Goal: Task Accomplishment & Management: Complete application form

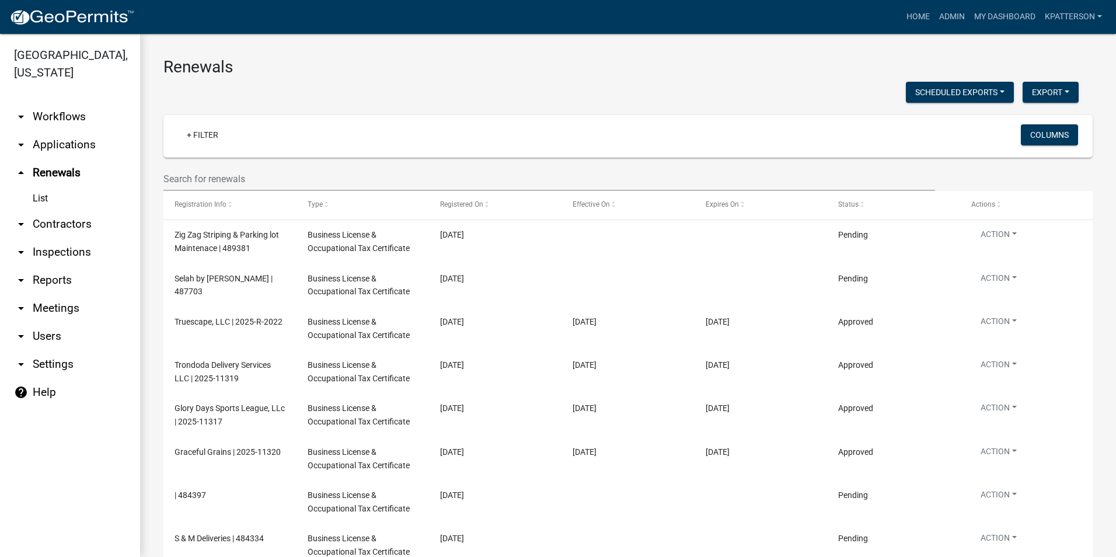
click at [73, 131] on link "arrow_drop_down Applications" at bounding box center [70, 145] width 140 height 28
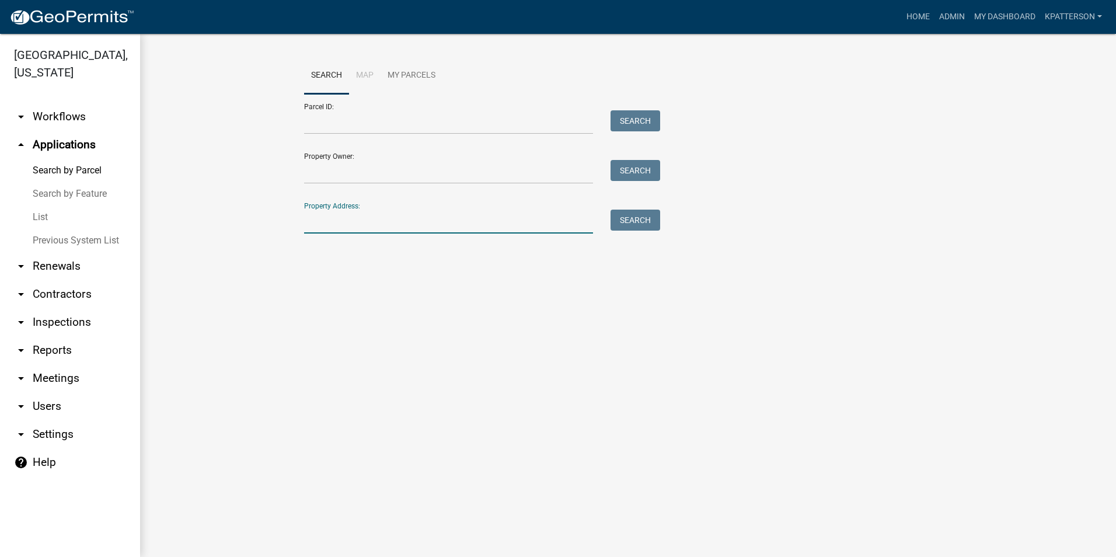
click at [354, 212] on input "Property Address:" at bounding box center [448, 222] width 289 height 24
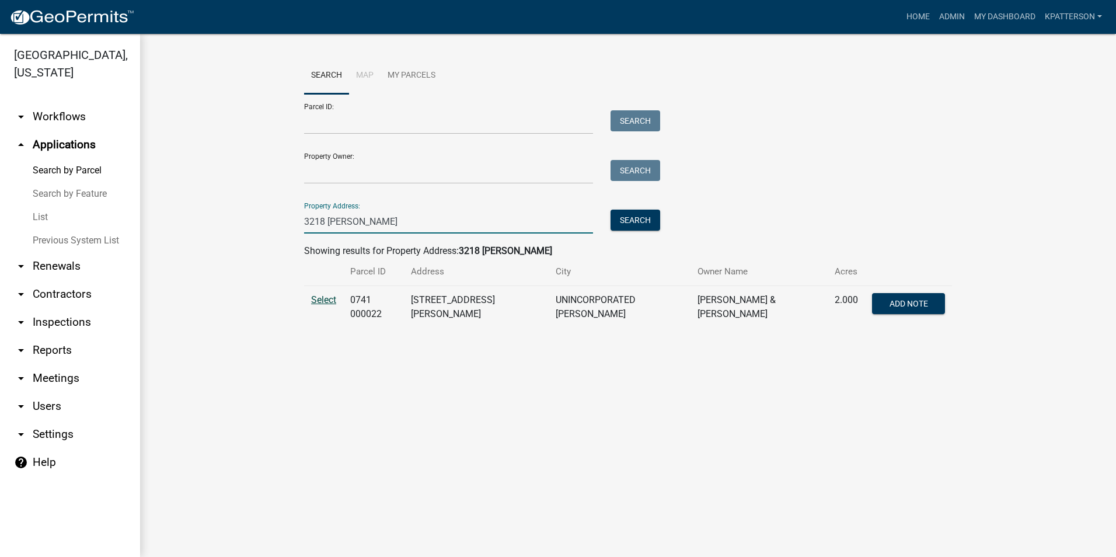
type input "3218 [PERSON_NAME]"
click at [317, 296] on span "Select" at bounding box center [323, 299] width 25 height 11
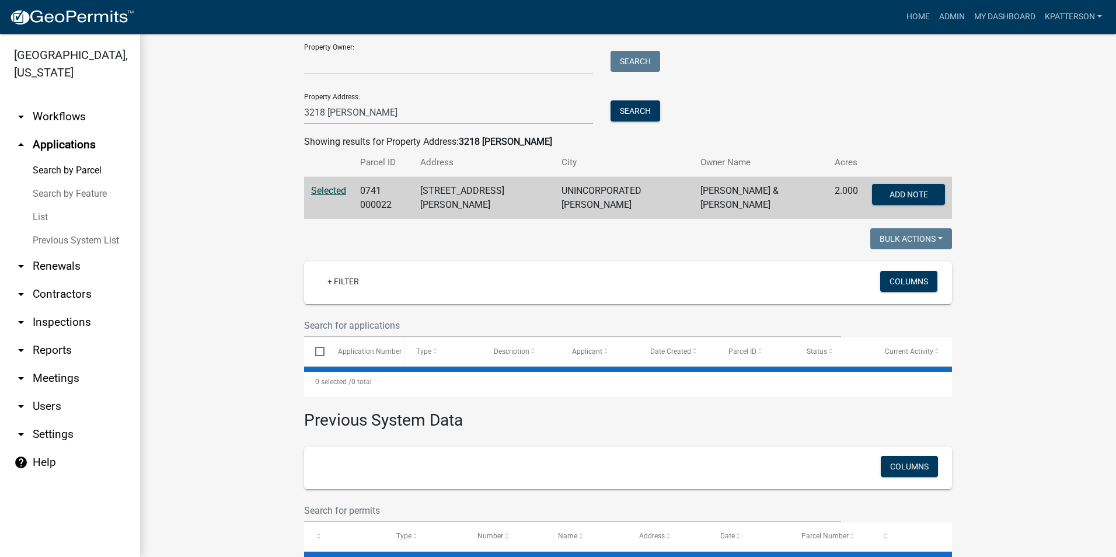
scroll to position [117, 0]
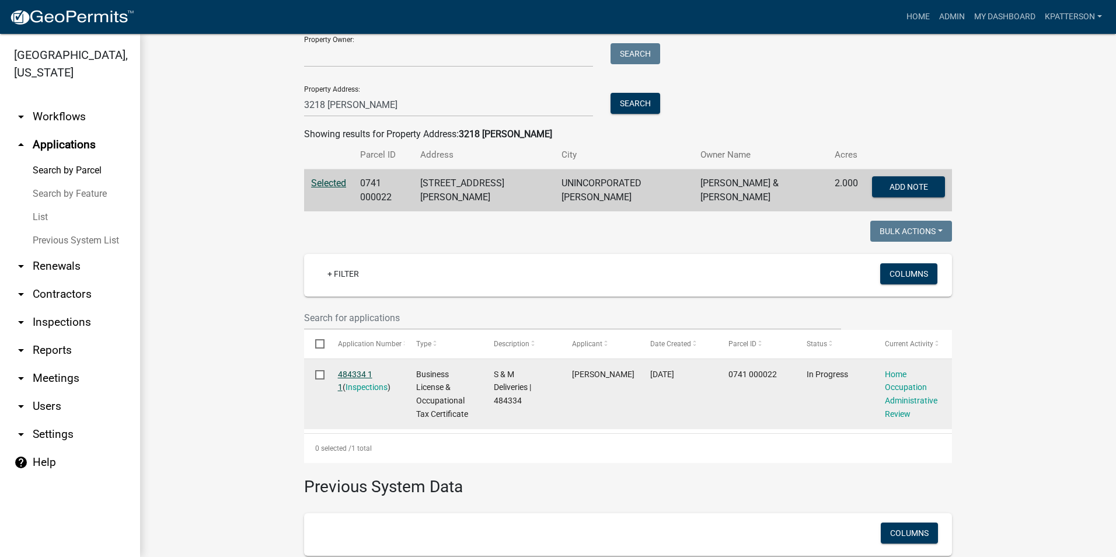
click at [341, 369] on link "484334 1 1" at bounding box center [355, 380] width 34 height 23
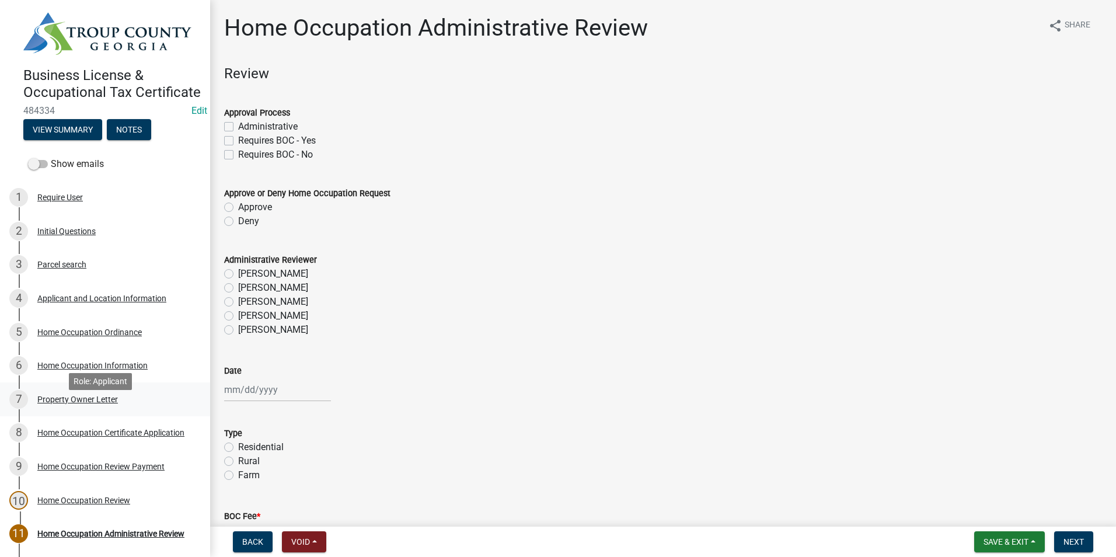
click at [114, 403] on div "Property Owner Letter" at bounding box center [77, 399] width 81 height 8
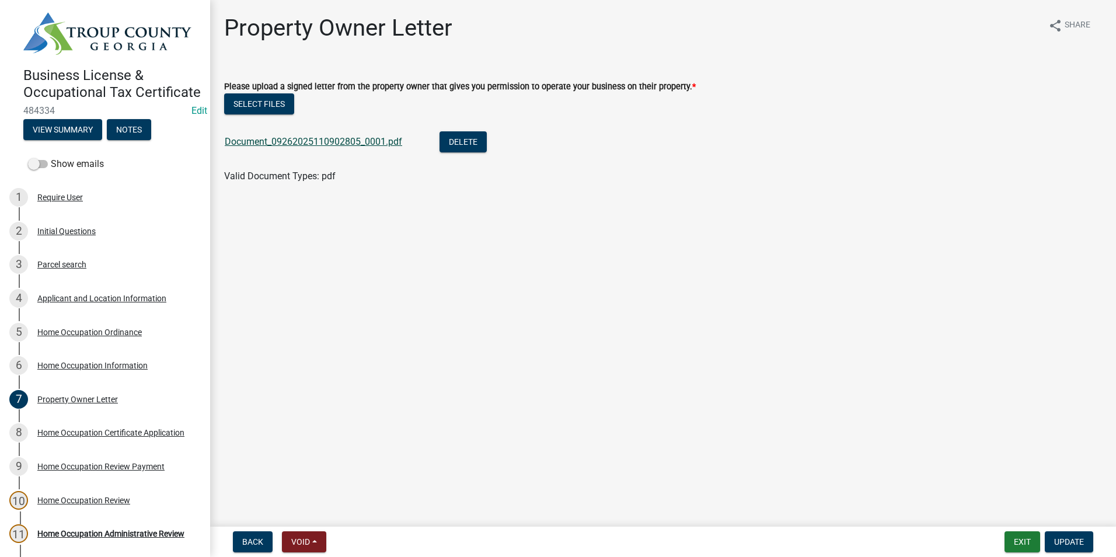
click at [355, 141] on link "Document_09262025110902805_0001.pdf" at bounding box center [313, 141] width 177 height 11
click at [331, 145] on link "Document_09262025110902805_0001.pdf" at bounding box center [313, 141] width 177 height 11
click at [468, 137] on button "Delete" at bounding box center [463, 141] width 47 height 21
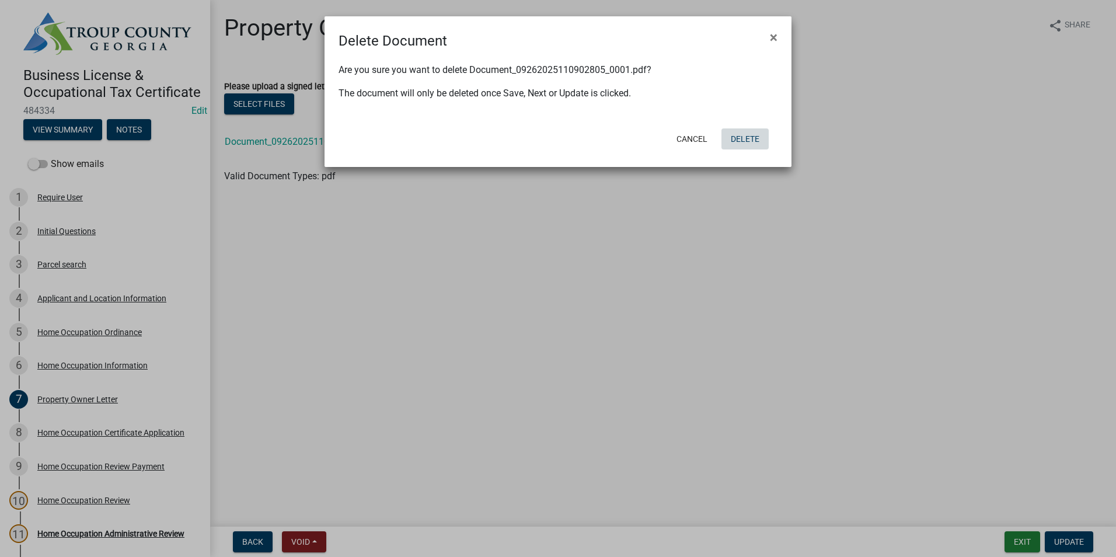
click at [742, 140] on button "Delete" at bounding box center [744, 138] width 47 height 21
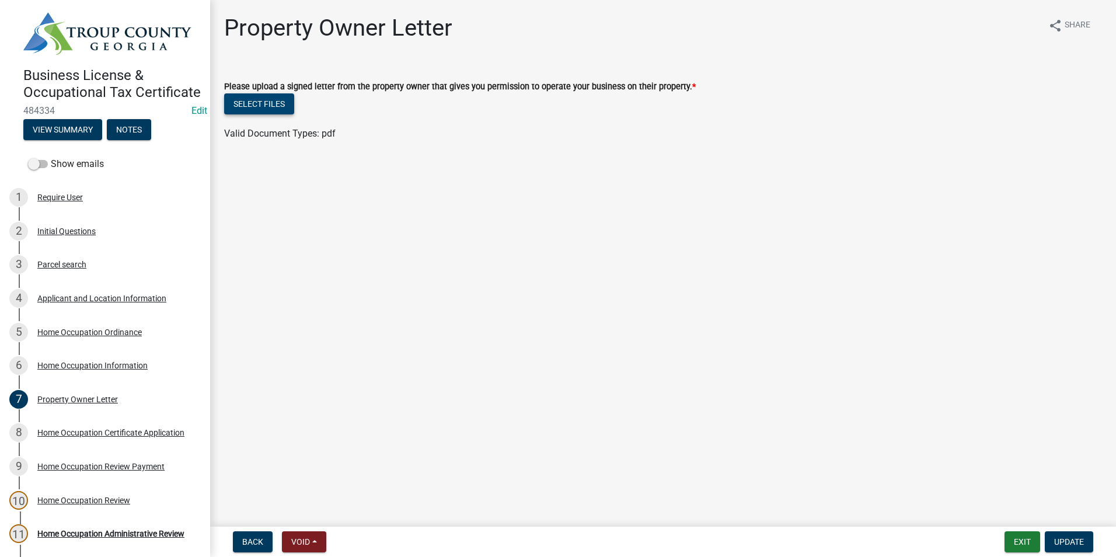
click at [259, 96] on button "Select files" at bounding box center [259, 103] width 70 height 21
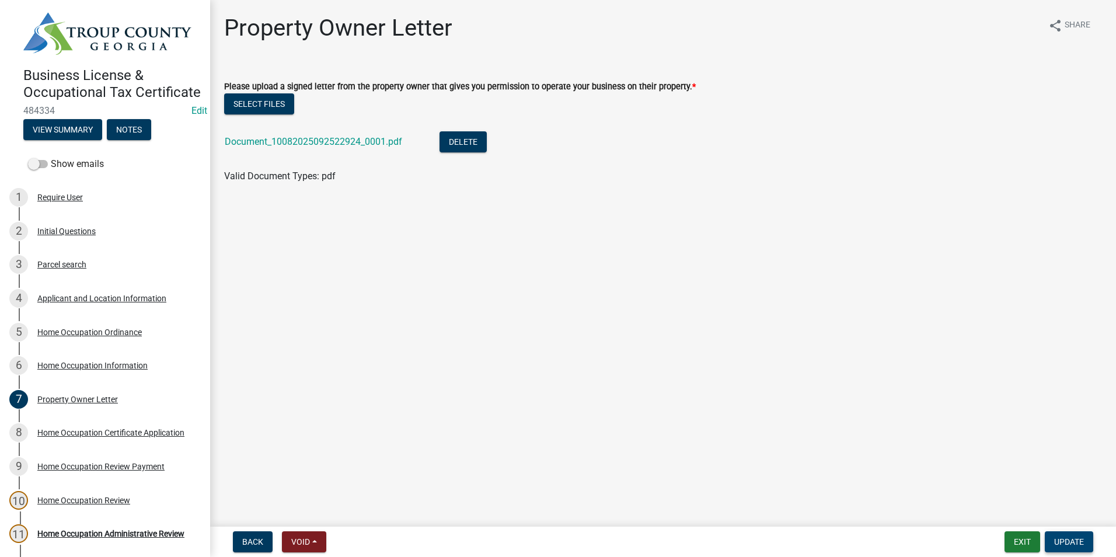
click at [1069, 545] on span "Update" at bounding box center [1069, 541] width 30 height 9
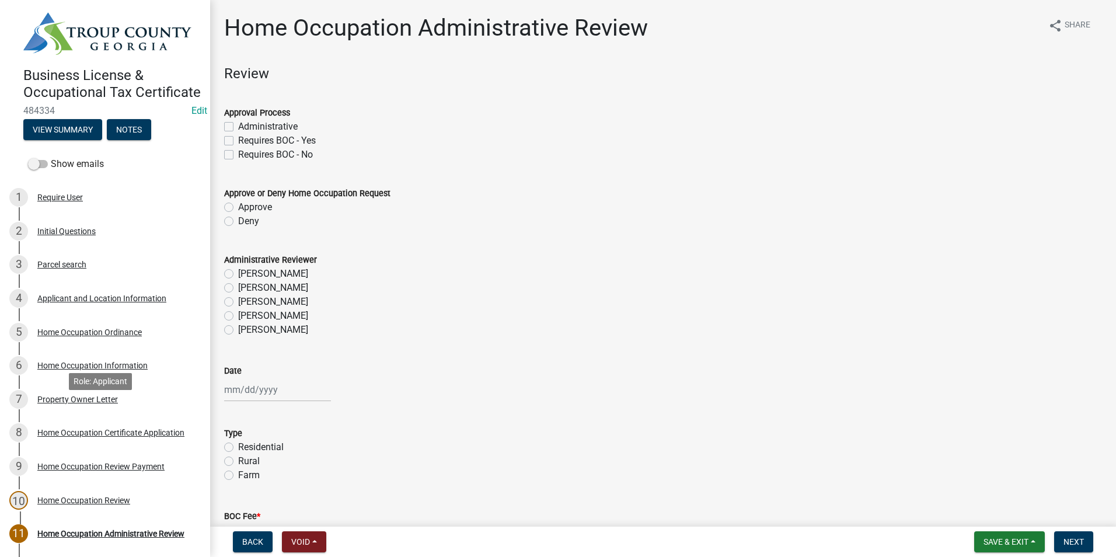
click at [100, 409] on div "7 Property Owner Letter" at bounding box center [100, 399] width 182 height 19
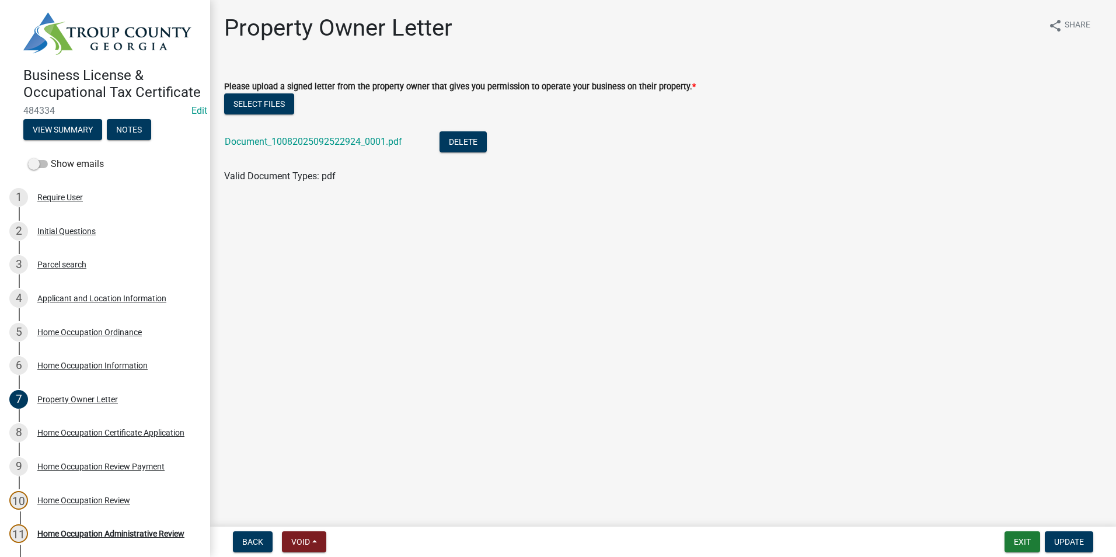
click at [322, 134] on div "Document_10082025092522924_0001.pdf" at bounding box center [323, 143] width 196 height 24
click at [323, 138] on link "Document_10082025092522924_0001.pdf" at bounding box center [313, 141] width 177 height 11
click at [1079, 542] on span "Update" at bounding box center [1069, 541] width 30 height 9
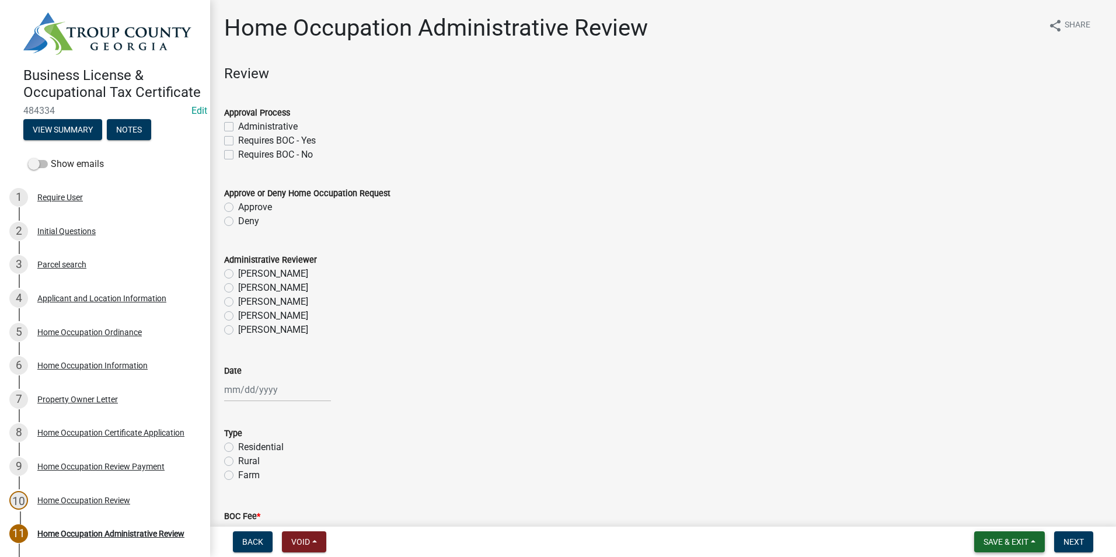
click at [1022, 540] on span "Save & Exit" at bounding box center [1006, 541] width 45 height 9
click at [1025, 510] on button "Save & Exit" at bounding box center [997, 511] width 93 height 28
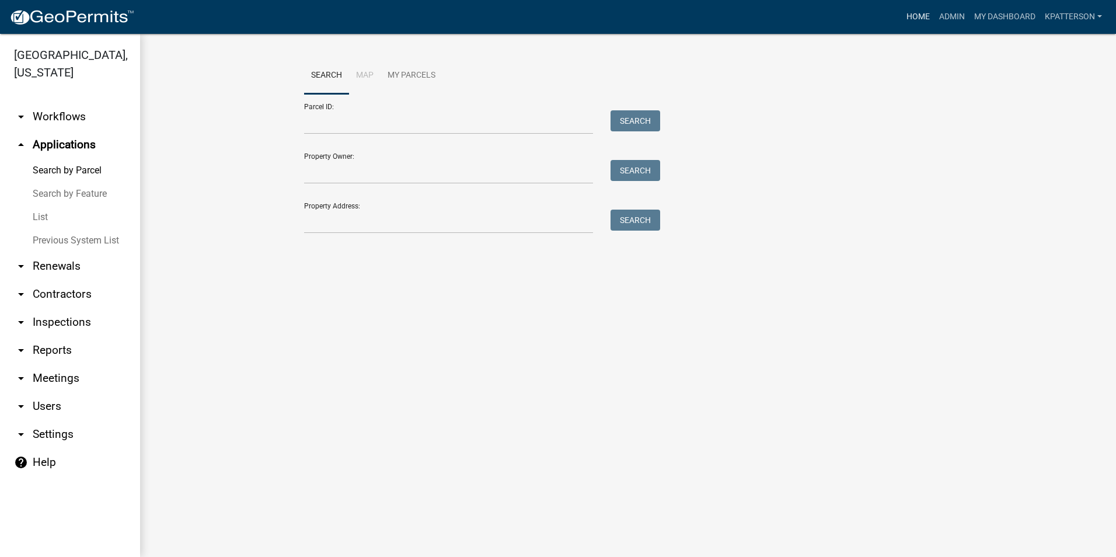
click at [926, 18] on link "Home" at bounding box center [918, 17] width 33 height 22
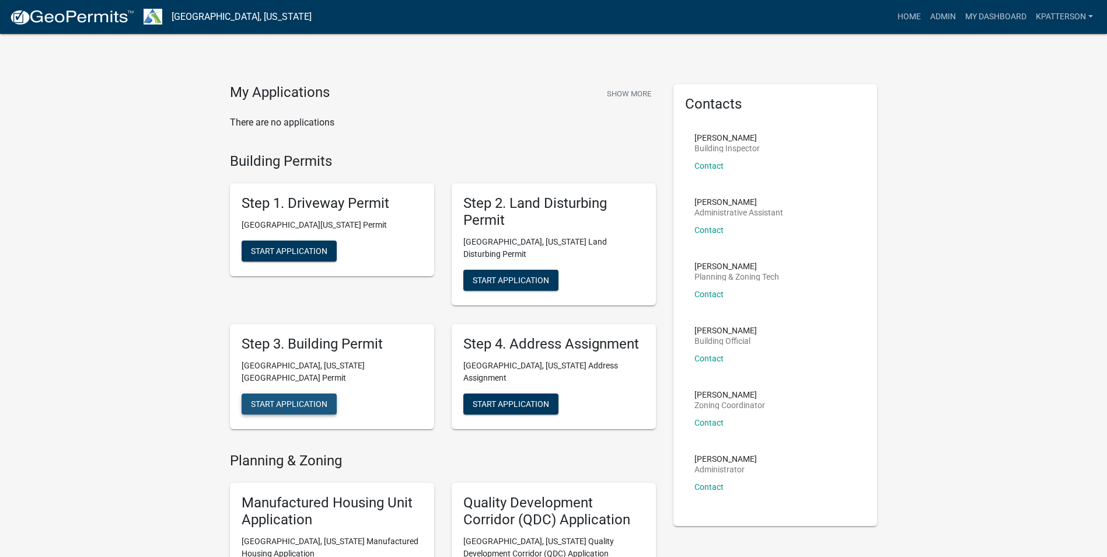
click at [286, 399] on span "Start Application" at bounding box center [289, 403] width 76 height 9
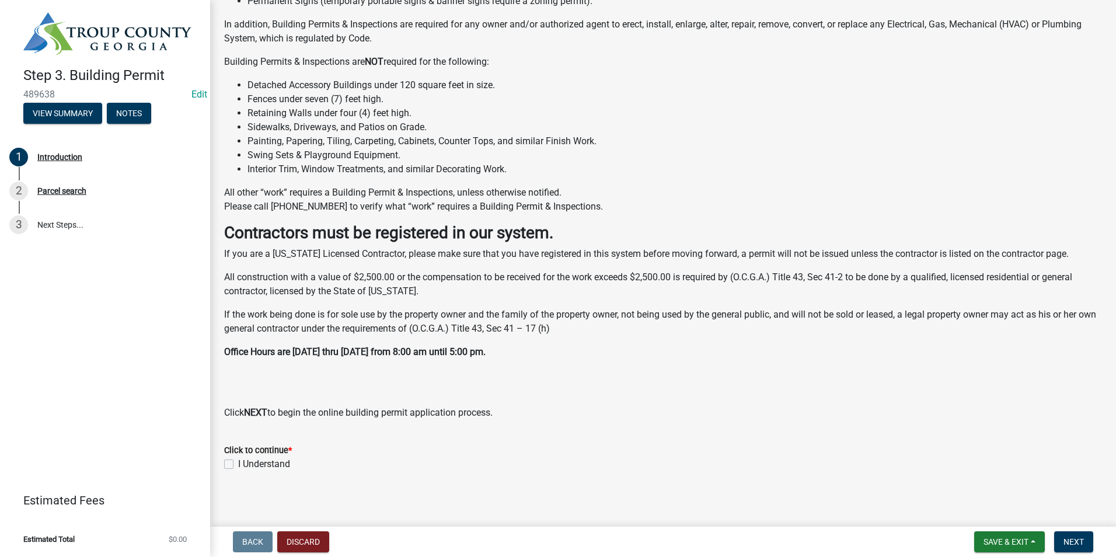
scroll to position [177, 0]
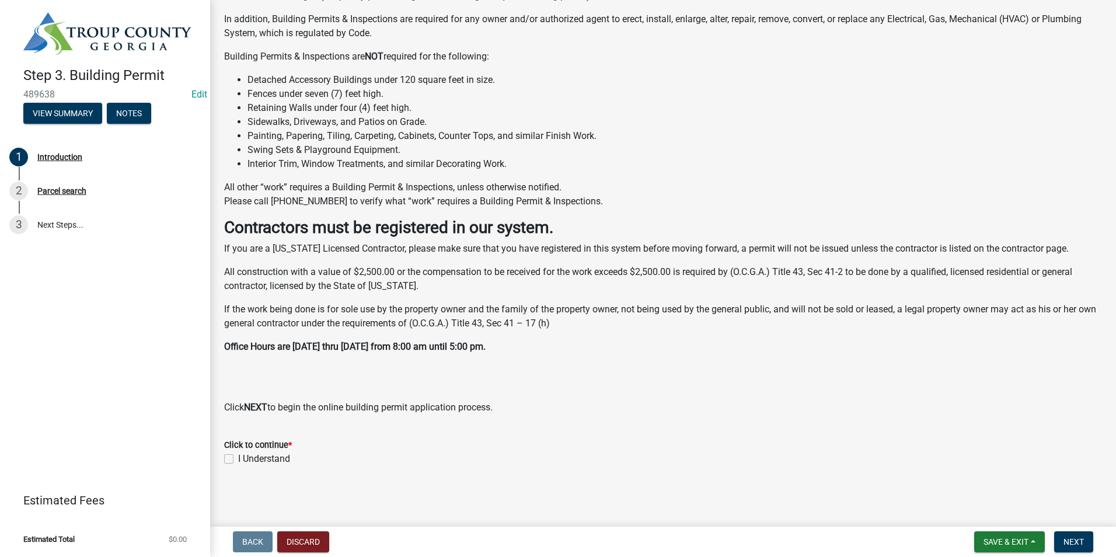
click at [238, 460] on label "I Understand" at bounding box center [264, 459] width 52 height 14
click at [238, 459] on input "I Understand" at bounding box center [242, 456] width 8 height 8
checkbox input "true"
click at [1065, 539] on span "Next" at bounding box center [1074, 541] width 20 height 9
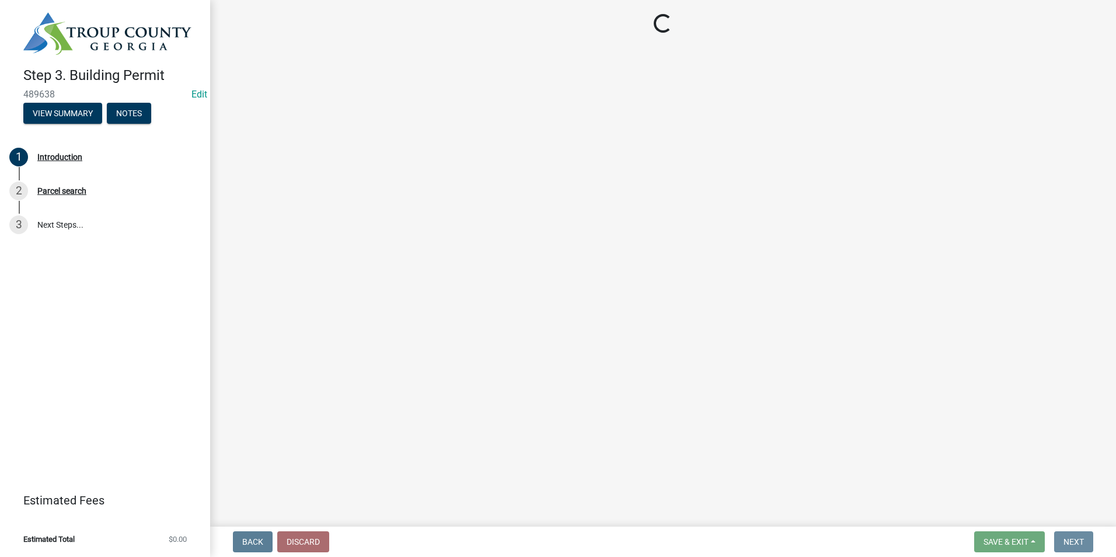
scroll to position [0, 0]
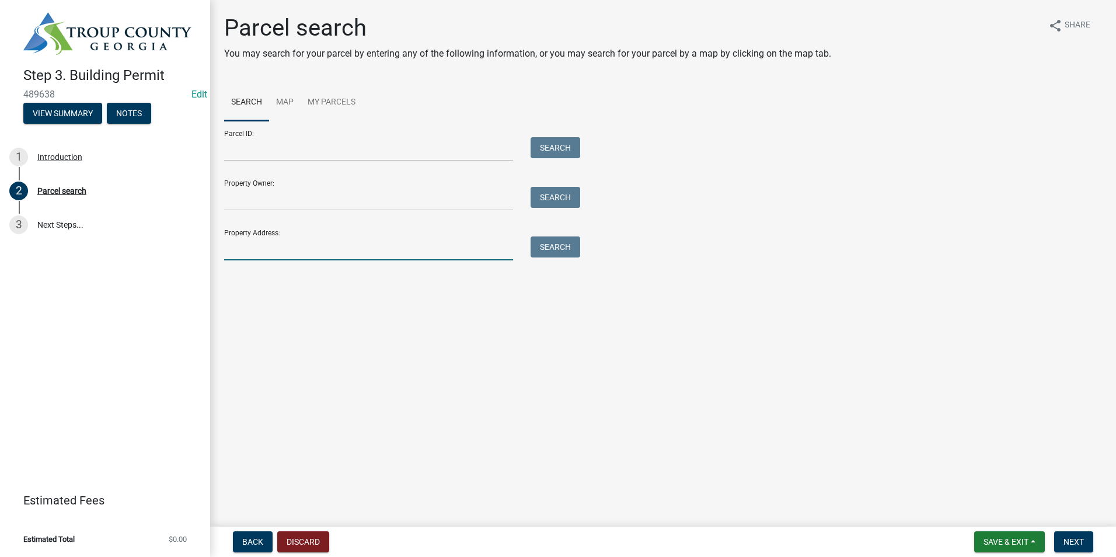
click at [355, 237] on input "Property Address:" at bounding box center [368, 248] width 289 height 24
type input "3"
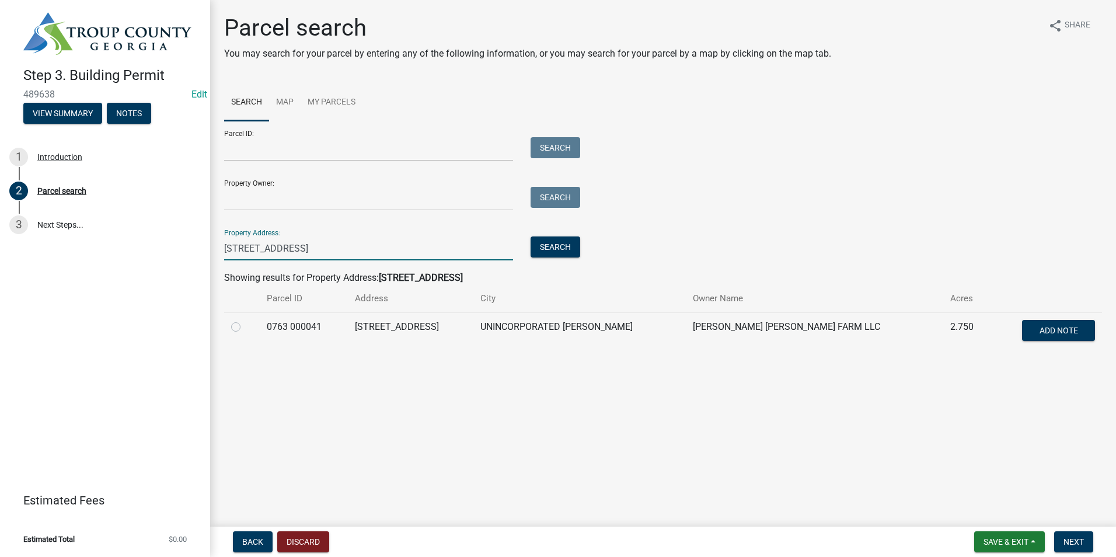
type input "[STREET_ADDRESS]"
click at [245, 320] on label at bounding box center [245, 320] width 0 height 0
click at [245, 327] on 000041 "radio" at bounding box center [249, 324] width 8 height 8
radio 000041 "true"
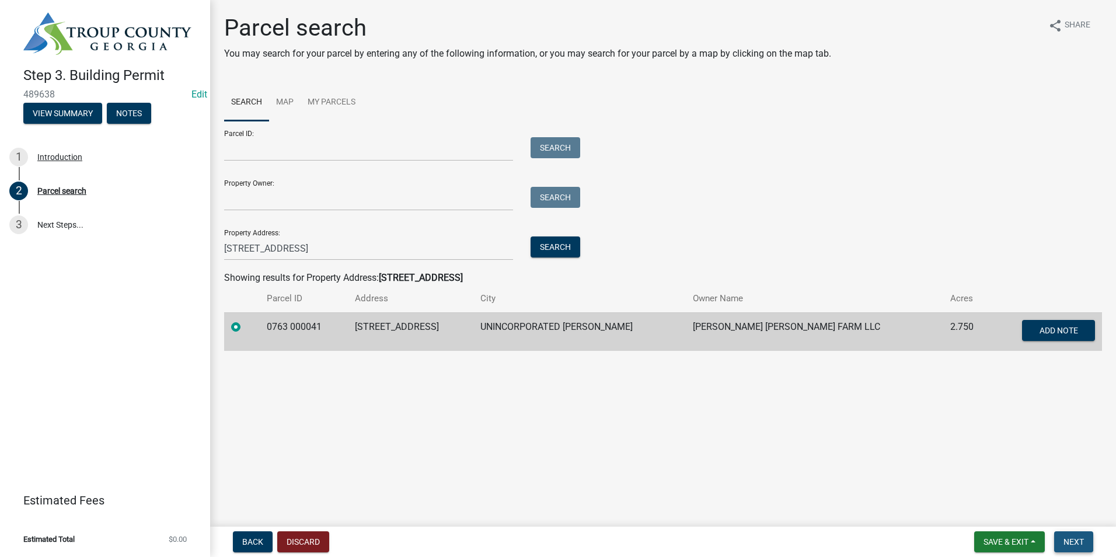
click at [1071, 538] on span "Next" at bounding box center [1074, 541] width 20 height 9
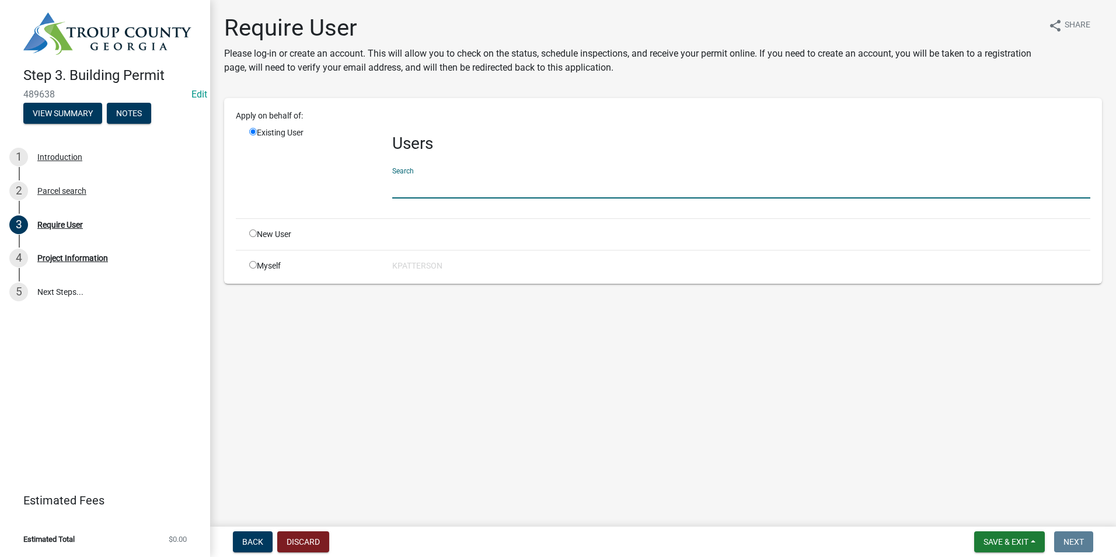
click at [442, 197] on input "text" at bounding box center [741, 187] width 698 height 24
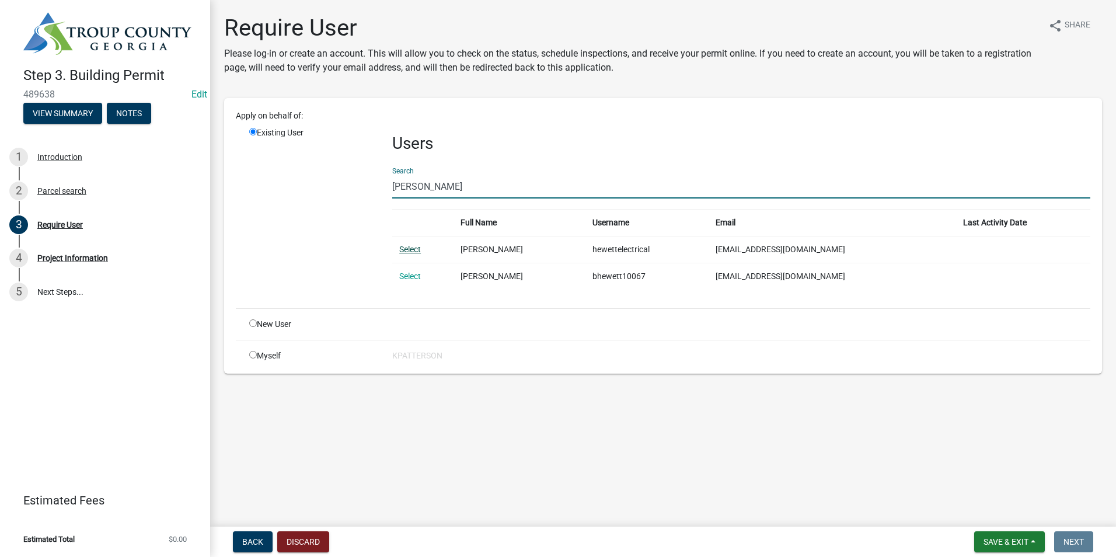
type input "[PERSON_NAME]"
click at [405, 246] on link "Select" at bounding box center [410, 249] width 22 height 9
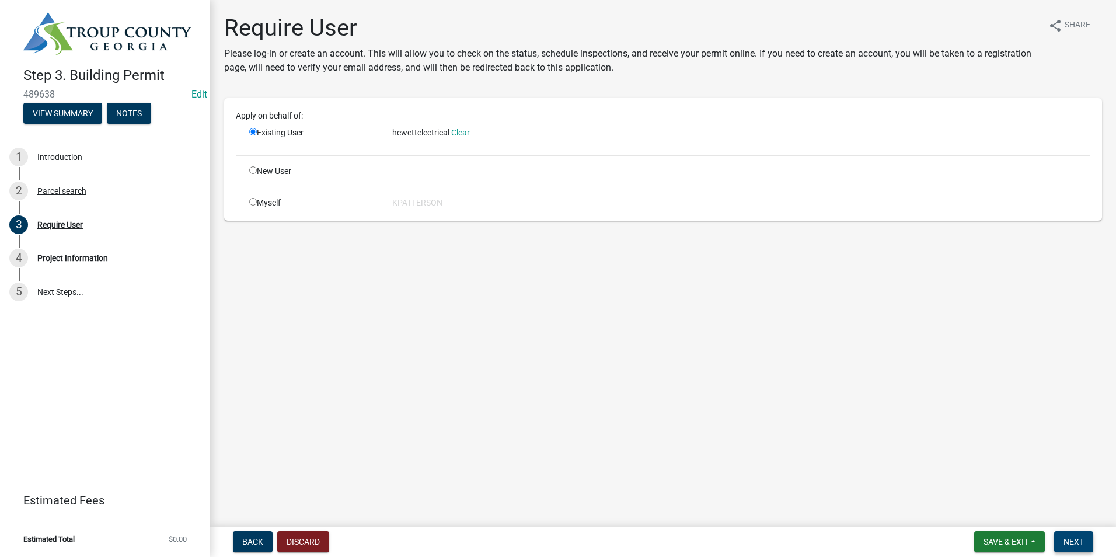
click at [1078, 542] on span "Next" at bounding box center [1074, 541] width 20 height 9
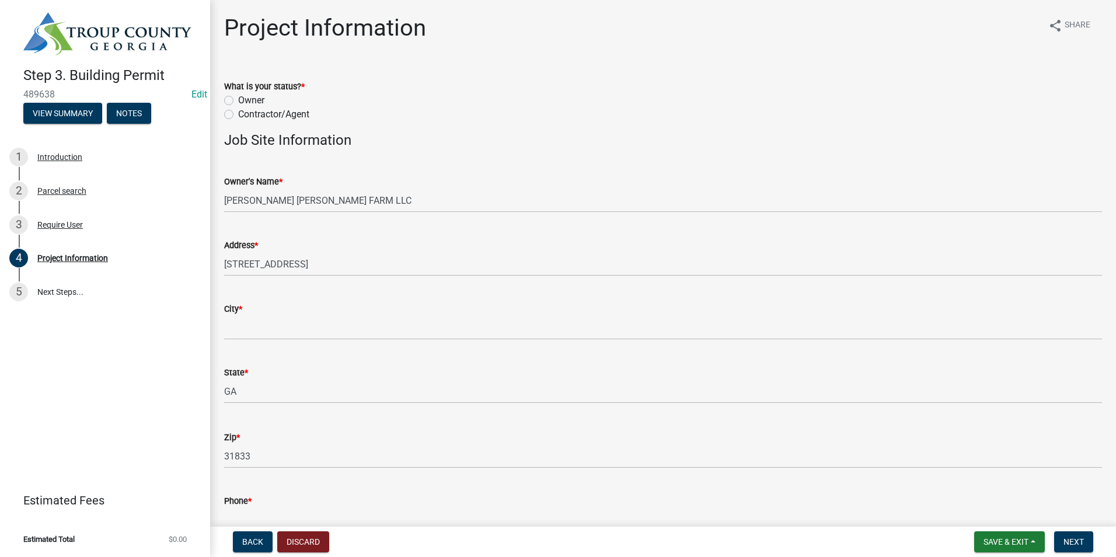
click at [238, 111] on label "Contractor/Agent" at bounding box center [273, 114] width 71 height 14
click at [238, 111] on input "Contractor/Agent" at bounding box center [242, 111] width 8 height 8
radio input "true"
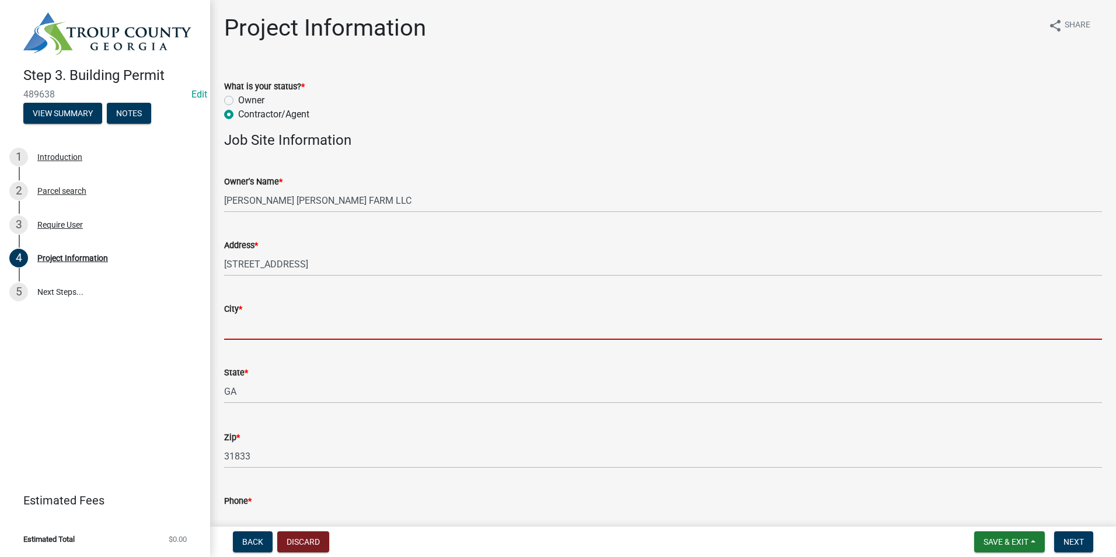
click at [311, 325] on input "City *" at bounding box center [663, 328] width 878 height 24
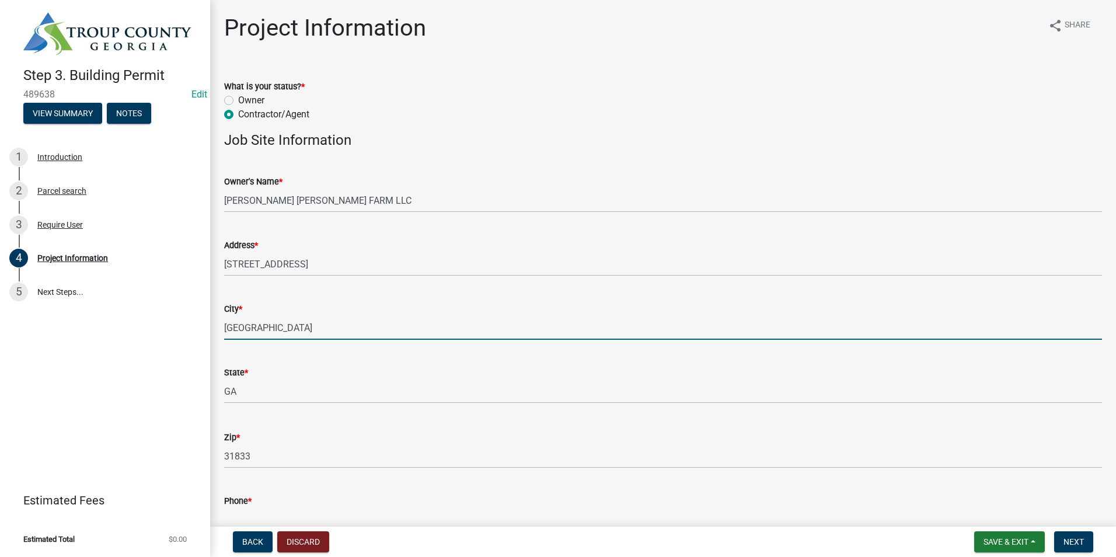
type input "[GEOGRAPHIC_DATA]"
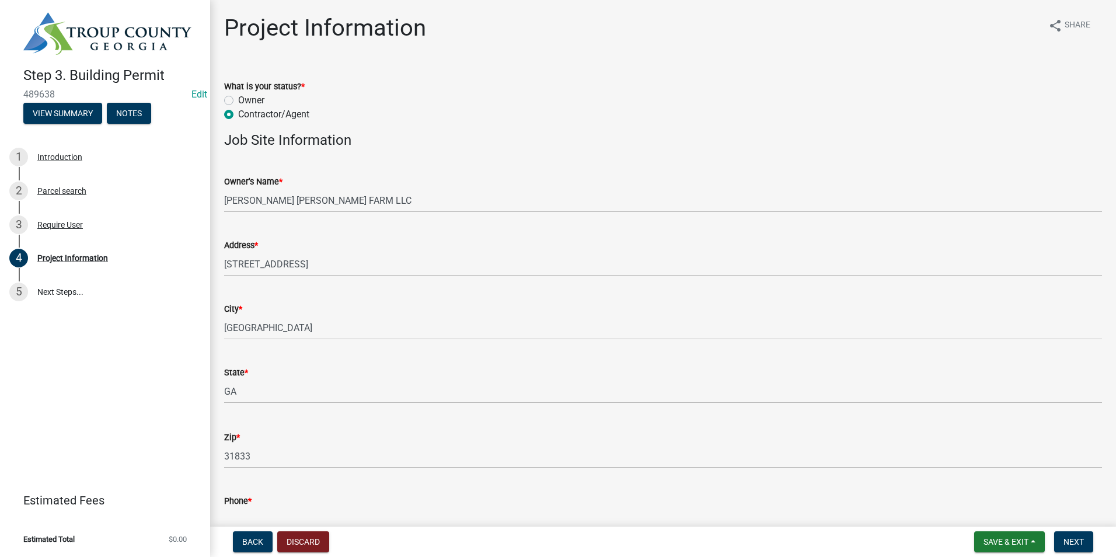
click at [296, 299] on div "City * [GEOGRAPHIC_DATA]" at bounding box center [663, 312] width 878 height 54
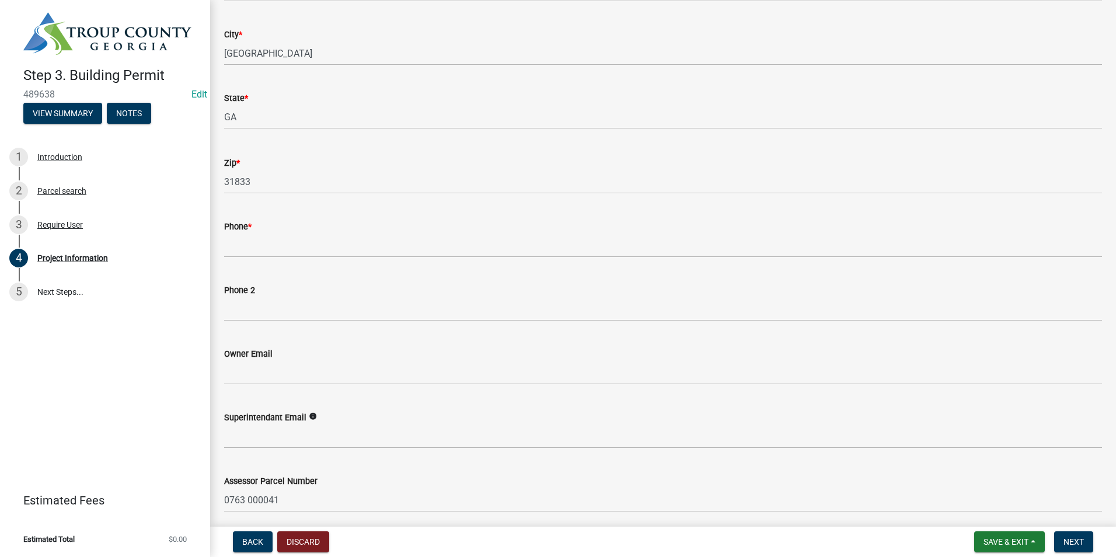
scroll to position [292, 0]
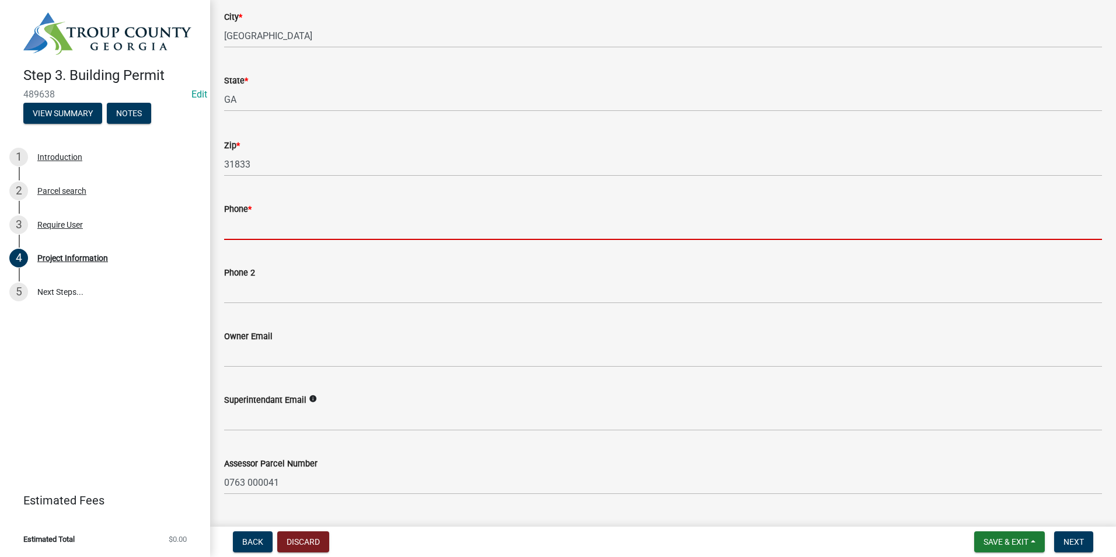
click at [254, 223] on input "Phone *" at bounding box center [663, 228] width 878 height 24
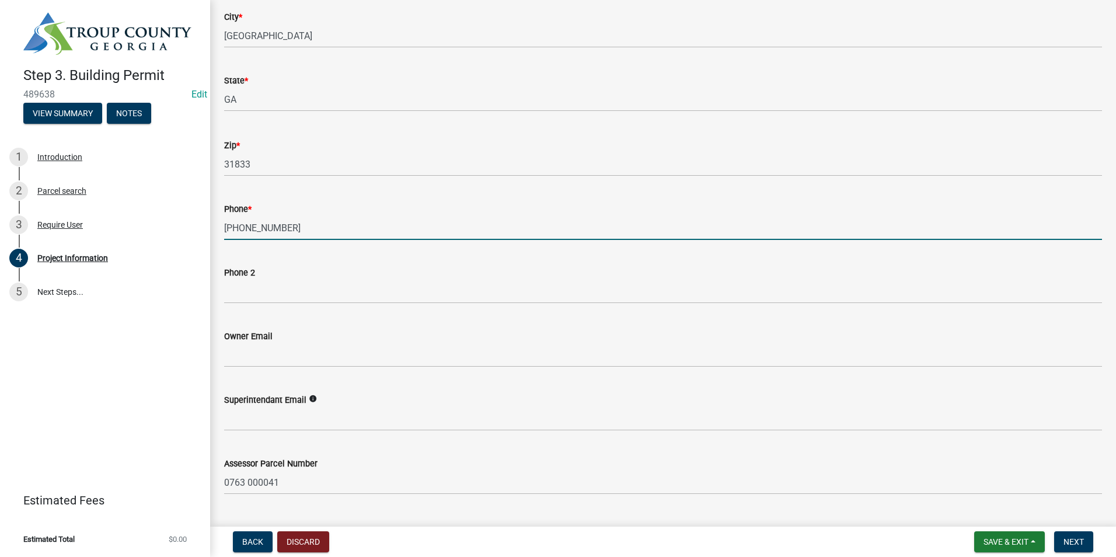
type input "[PHONE_NUMBER]"
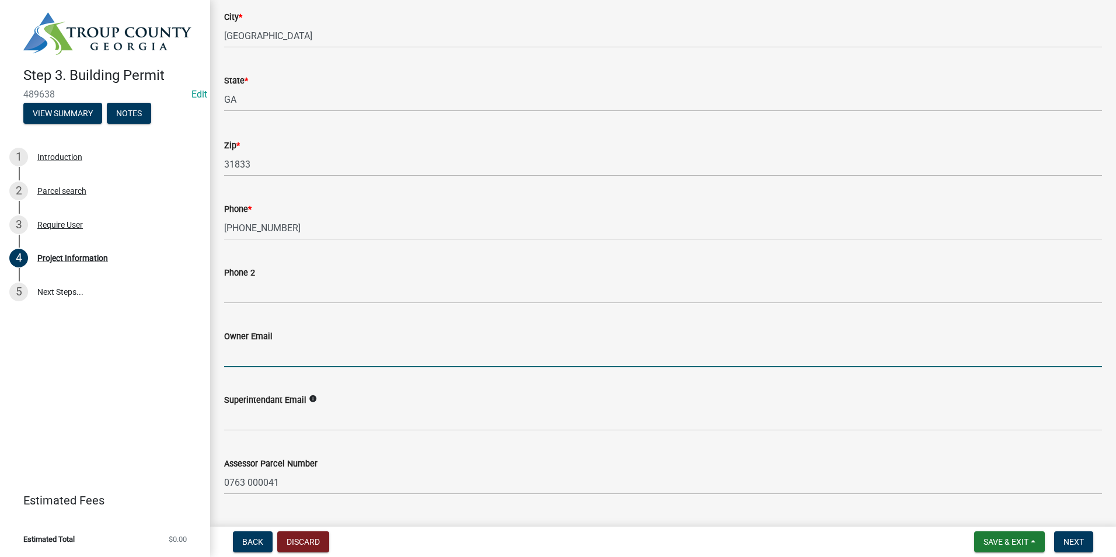
click at [298, 358] on input "Owner Email" at bounding box center [663, 355] width 878 height 24
type input "[EMAIL_ADDRESS][DOMAIN_NAME]"
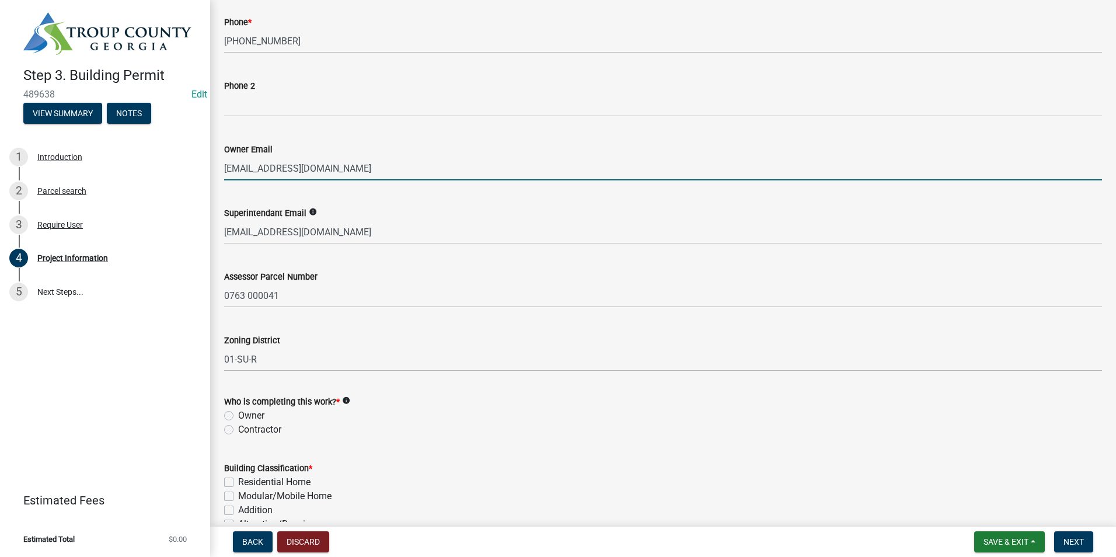
scroll to position [525, 0]
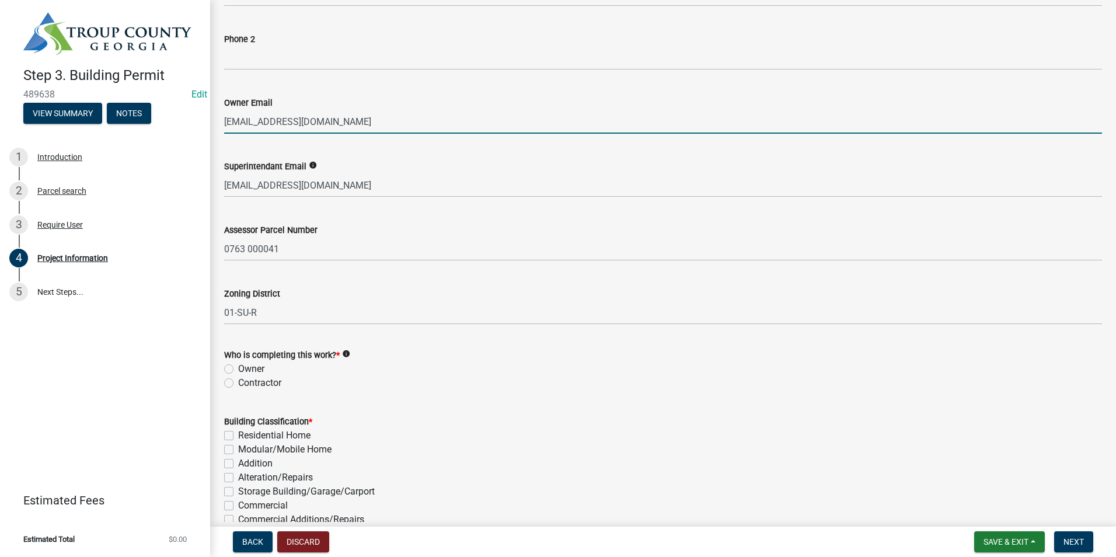
click at [238, 384] on label "Contractor" at bounding box center [259, 383] width 43 height 14
click at [238, 384] on input "Contractor" at bounding box center [242, 380] width 8 height 8
radio input "true"
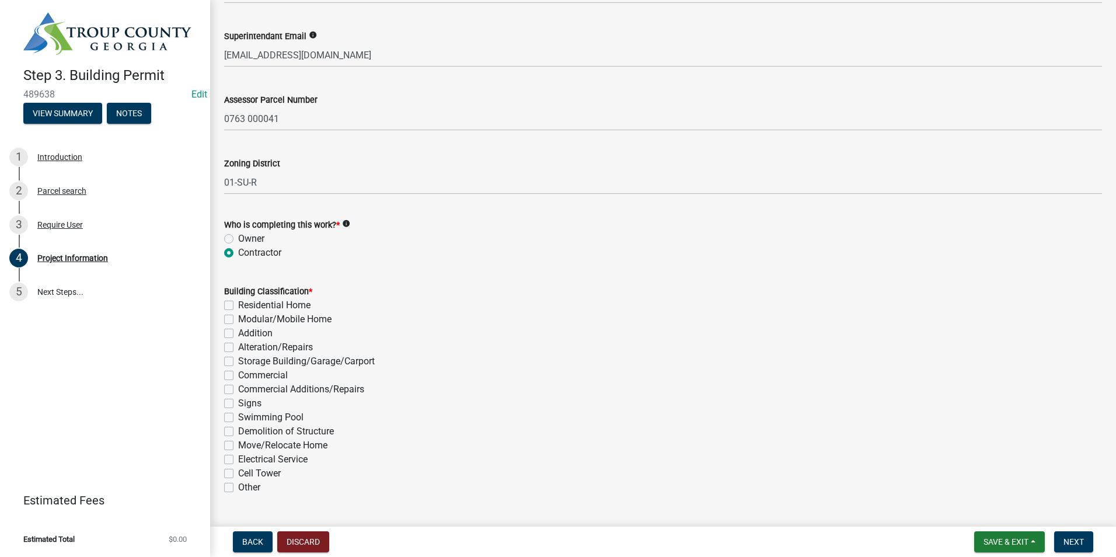
scroll to position [700, 0]
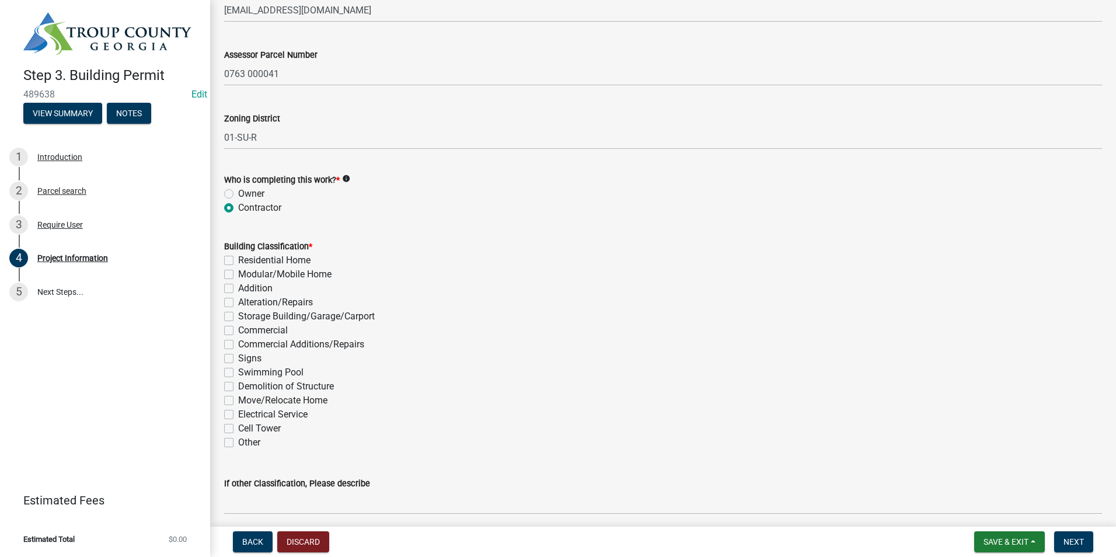
click at [238, 415] on label "Electrical Service" at bounding box center [272, 414] width 69 height 14
click at [238, 415] on input "Electrical Service" at bounding box center [242, 411] width 8 height 8
checkbox input "true"
checkbox input "false"
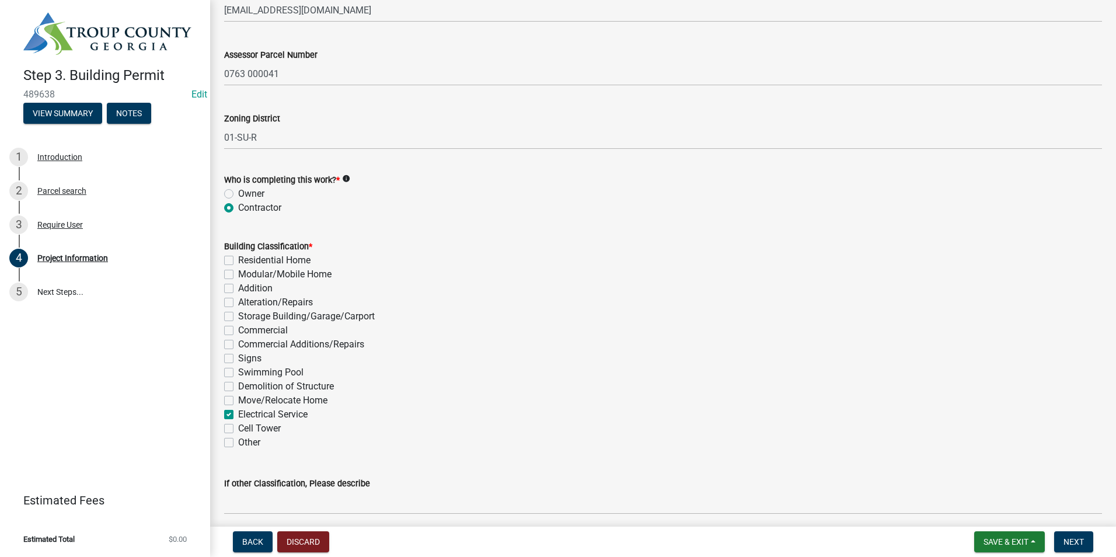
checkbox input "false"
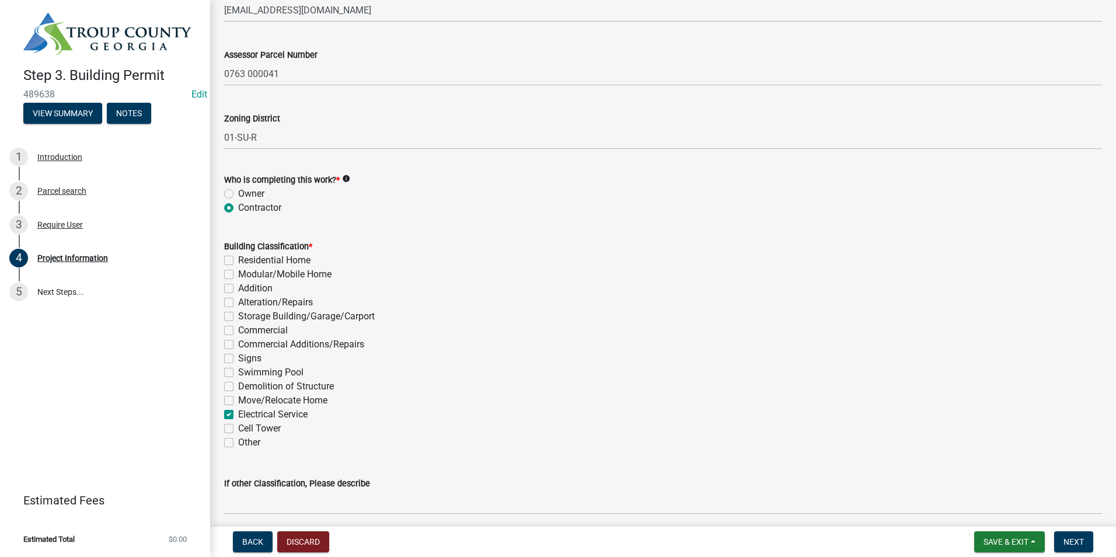
checkbox input "false"
checkbox input "true"
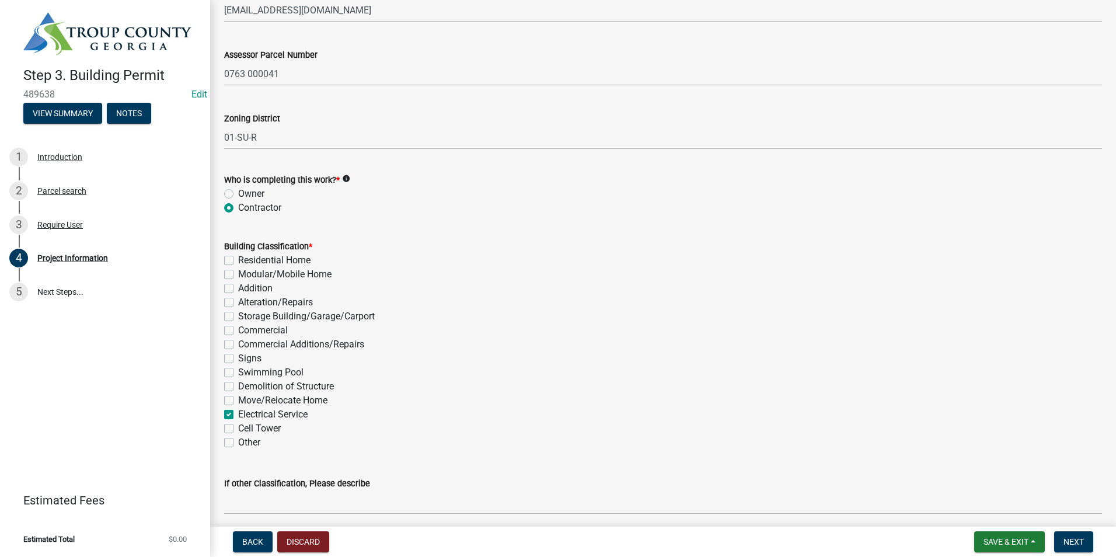
checkbox input "false"
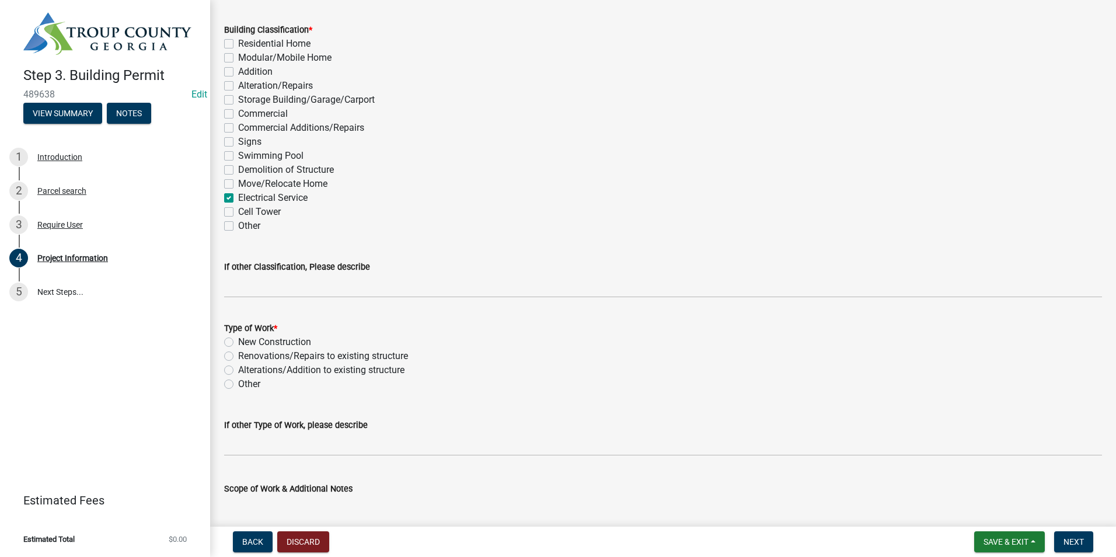
scroll to position [934, 0]
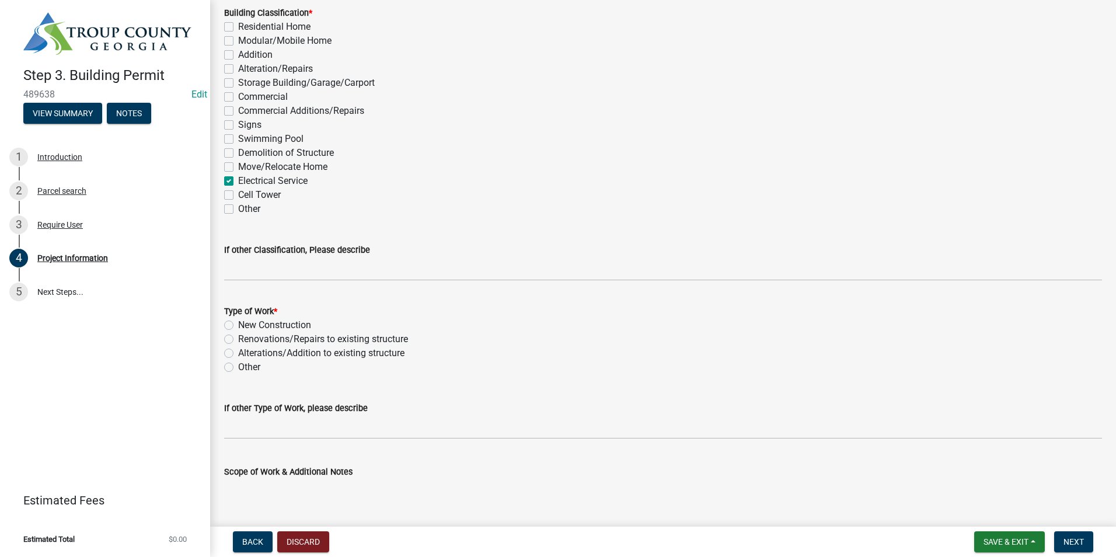
click at [238, 323] on label "New Construction" at bounding box center [274, 325] width 73 height 14
click at [238, 323] on input "New Construction" at bounding box center [242, 322] width 8 height 8
radio input "true"
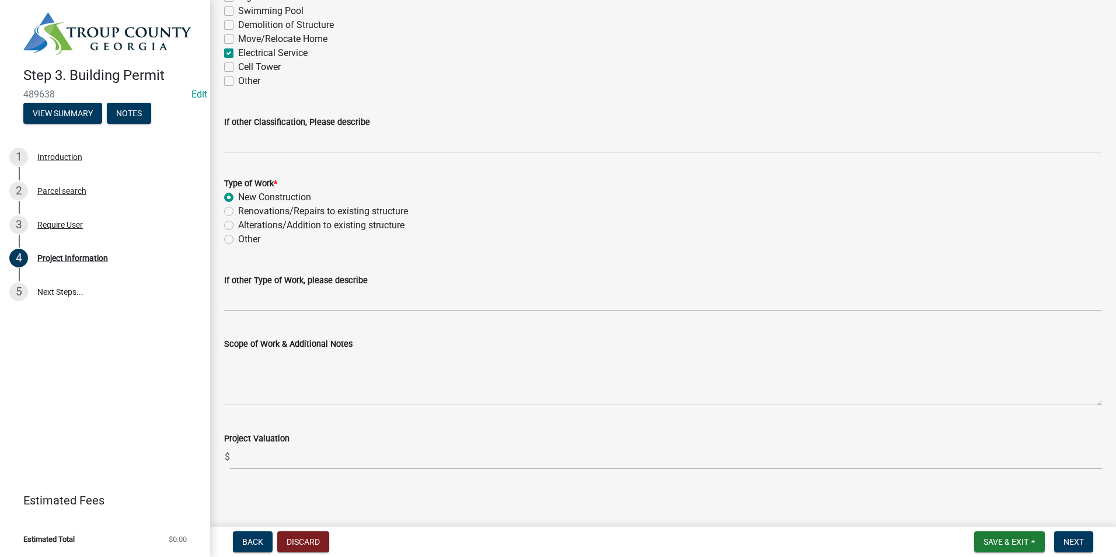
scroll to position [1065, 0]
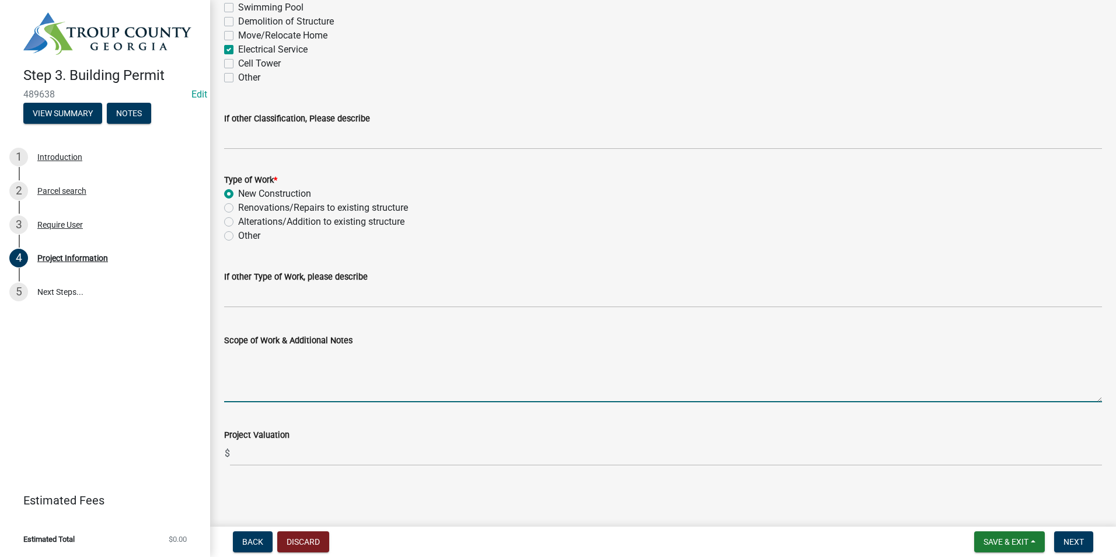
click at [260, 371] on textarea "Scope of Work & Additional Notes" at bounding box center [663, 374] width 878 height 55
drag, startPoint x: 472, startPoint y: 353, endPoint x: 181, endPoint y: 358, distance: 291.3
click at [181, 358] on div "Step 3. Building Permit 489638 Edit View Summary Notes 1 Introduction 2 Parcel …" at bounding box center [558, 278] width 1116 height 557
type textarea "Replace 200 Amp service and outdoor breaker panel"
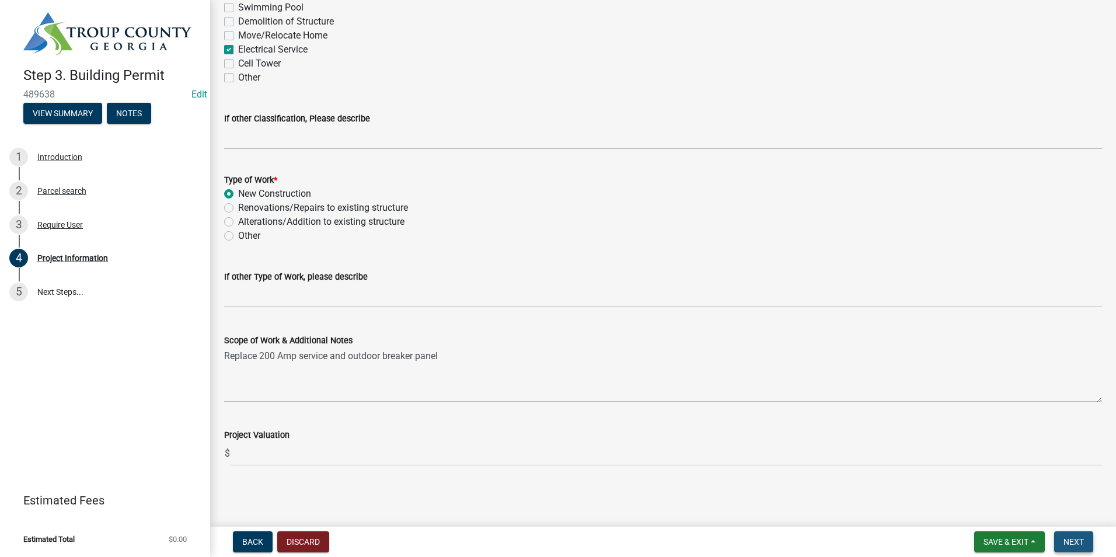
click at [1085, 541] on button "Next" at bounding box center [1073, 541] width 39 height 21
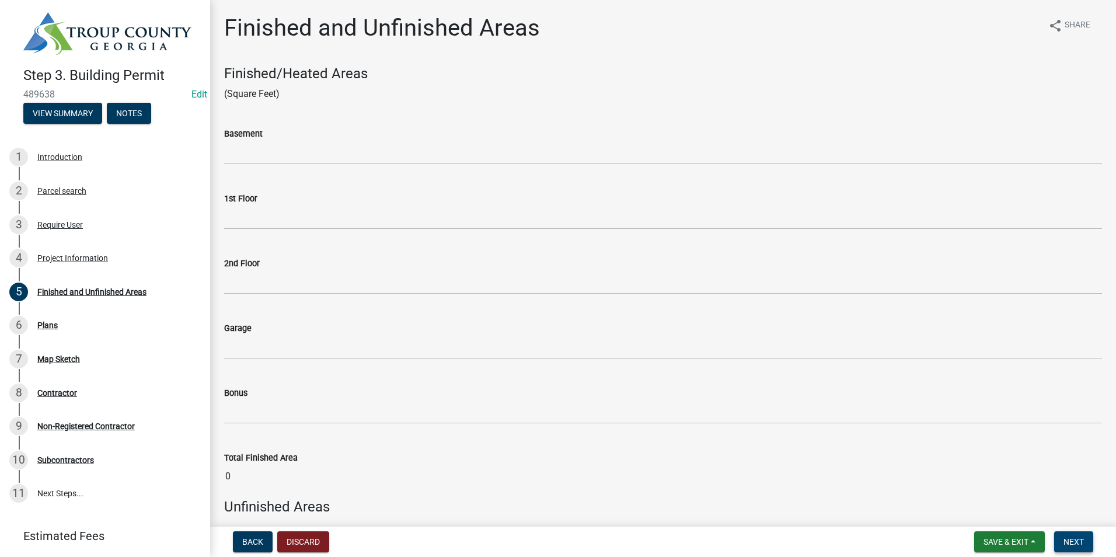
click at [1072, 532] on button "Next" at bounding box center [1073, 541] width 39 height 21
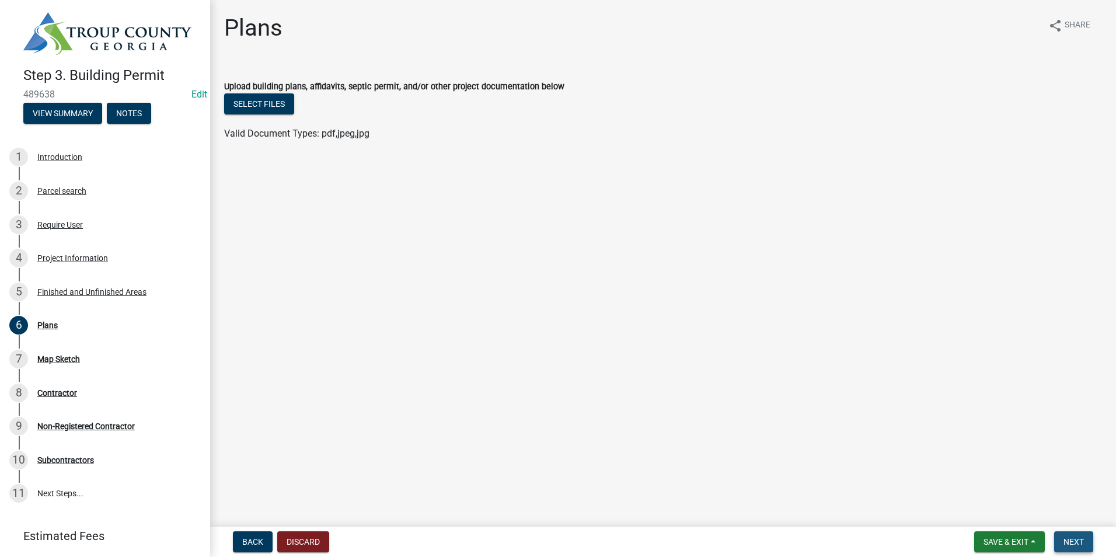
click at [1058, 541] on button "Next" at bounding box center [1073, 541] width 39 height 21
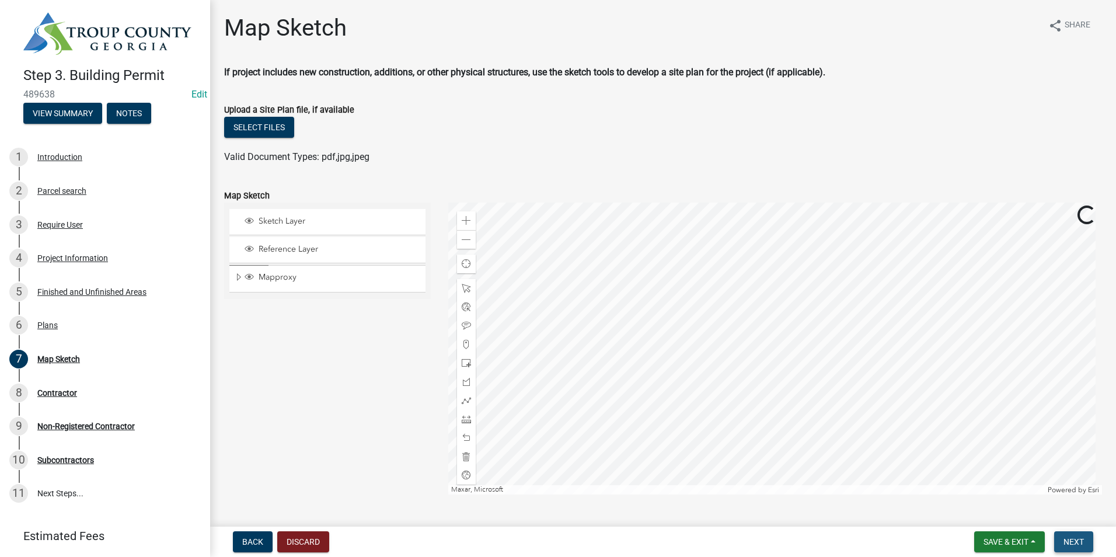
click at [1061, 542] on button "Next" at bounding box center [1073, 541] width 39 height 21
click at [1071, 542] on span "Next" at bounding box center [1074, 541] width 20 height 9
click at [1068, 542] on span "Next" at bounding box center [1074, 541] width 20 height 9
click at [1068, 539] on span "Next" at bounding box center [1074, 541] width 20 height 9
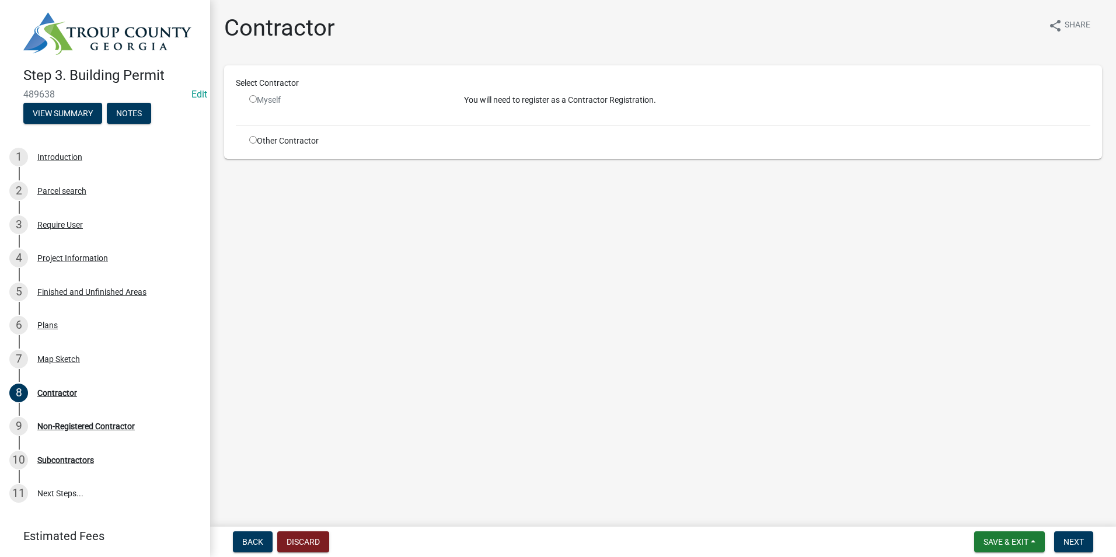
click at [255, 141] on input "radio" at bounding box center [253, 140] width 8 height 8
radio input "true"
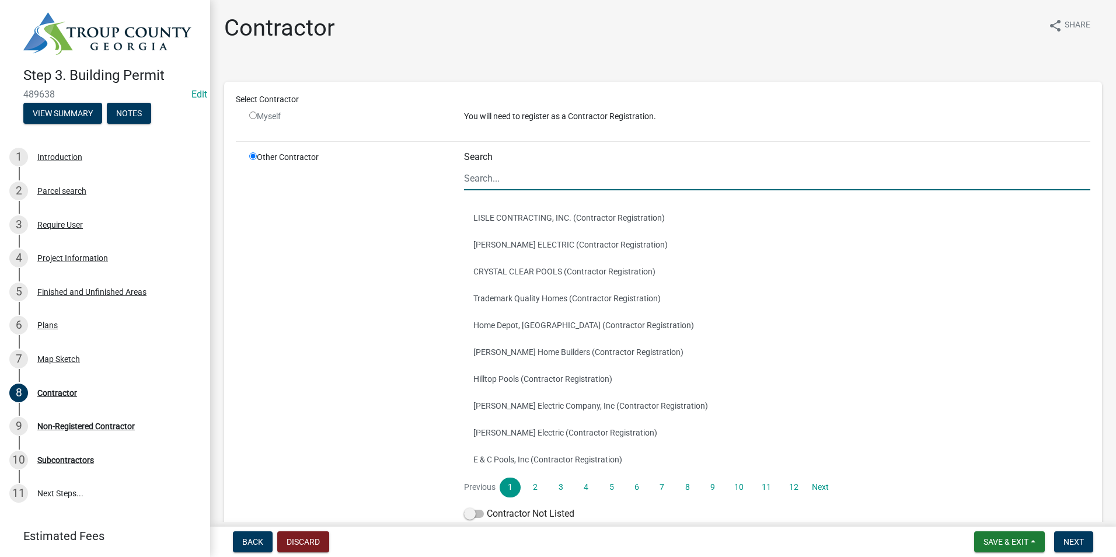
click at [506, 182] on input "Search" at bounding box center [777, 178] width 626 height 24
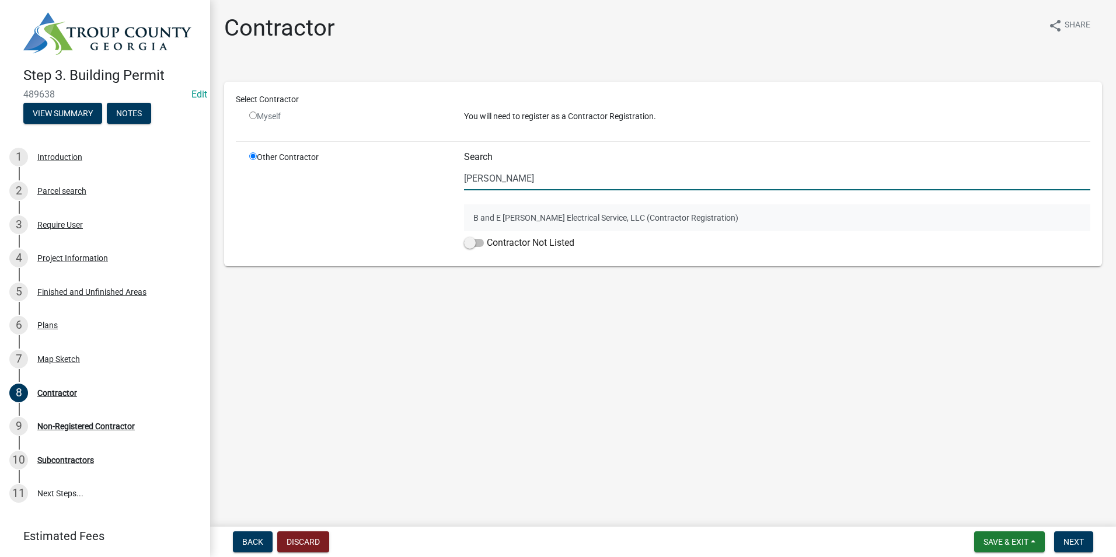
type input "[PERSON_NAME]"
click at [541, 219] on button "B and E [PERSON_NAME] Electrical Service, LLC (Contractor Registration)" at bounding box center [777, 217] width 626 height 27
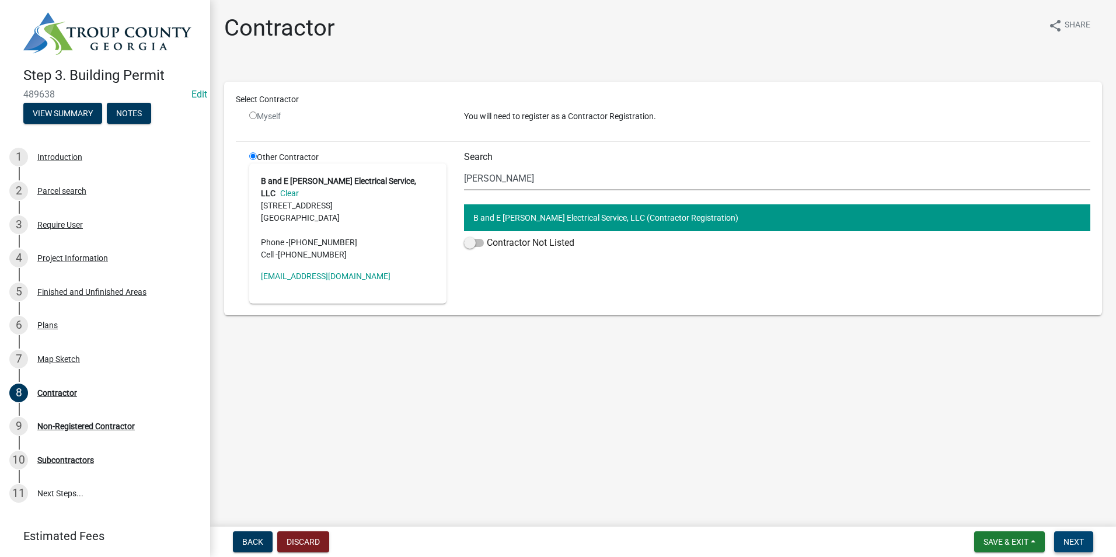
click at [1069, 543] on span "Next" at bounding box center [1074, 541] width 20 height 9
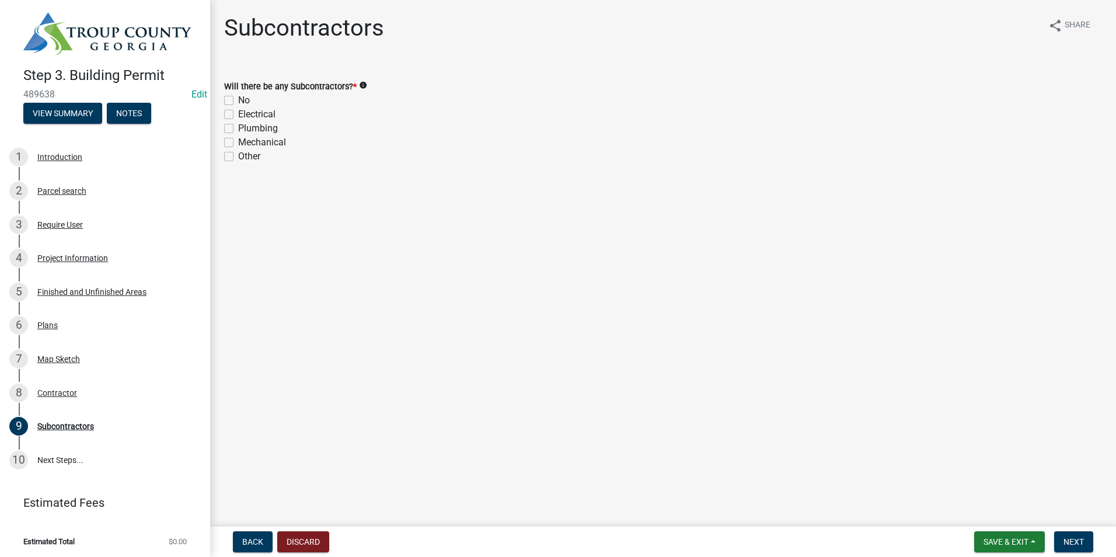
click at [238, 99] on label "No" at bounding box center [244, 100] width 12 height 14
click at [238, 99] on input "No" at bounding box center [242, 97] width 8 height 8
checkbox input "true"
checkbox input "false"
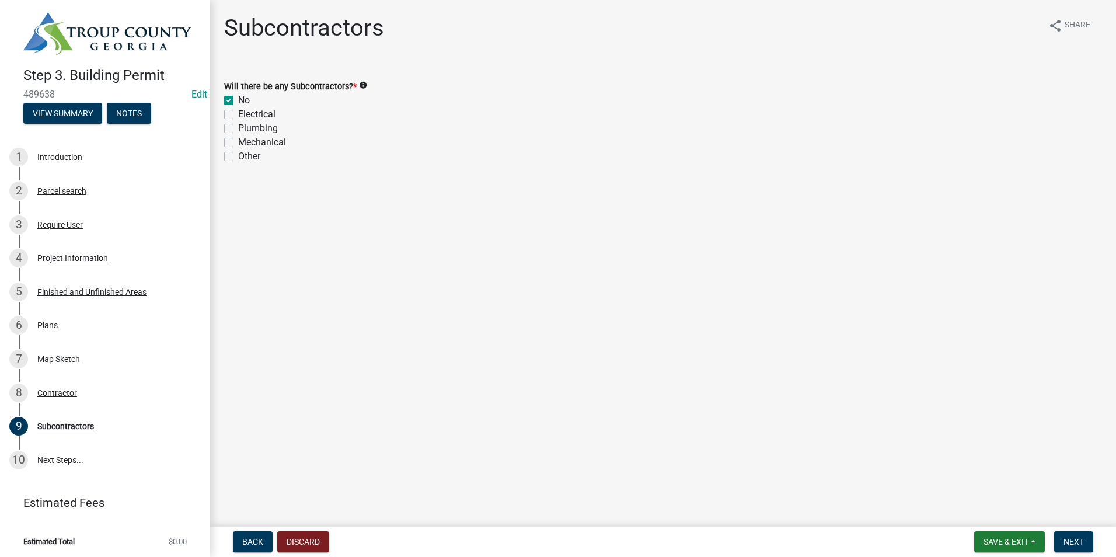
checkbox input "false"
click at [1077, 535] on button "Next" at bounding box center [1073, 541] width 39 height 21
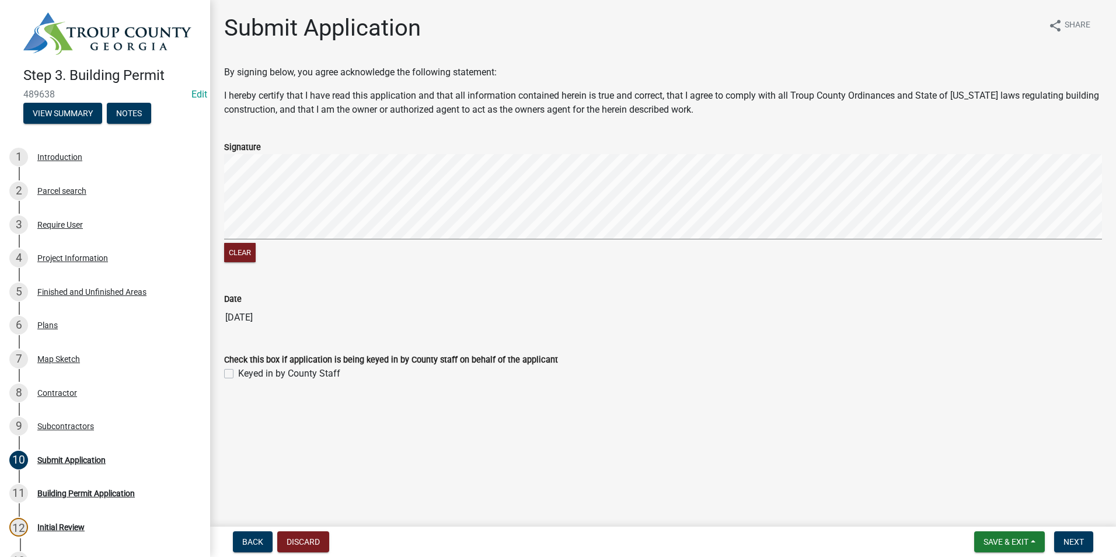
click at [238, 372] on label "Keyed in by County Staff" at bounding box center [289, 374] width 102 height 14
click at [238, 372] on input "Keyed in by County Staff" at bounding box center [242, 371] width 8 height 8
checkbox input "true"
click at [1077, 541] on span "Next" at bounding box center [1074, 541] width 20 height 9
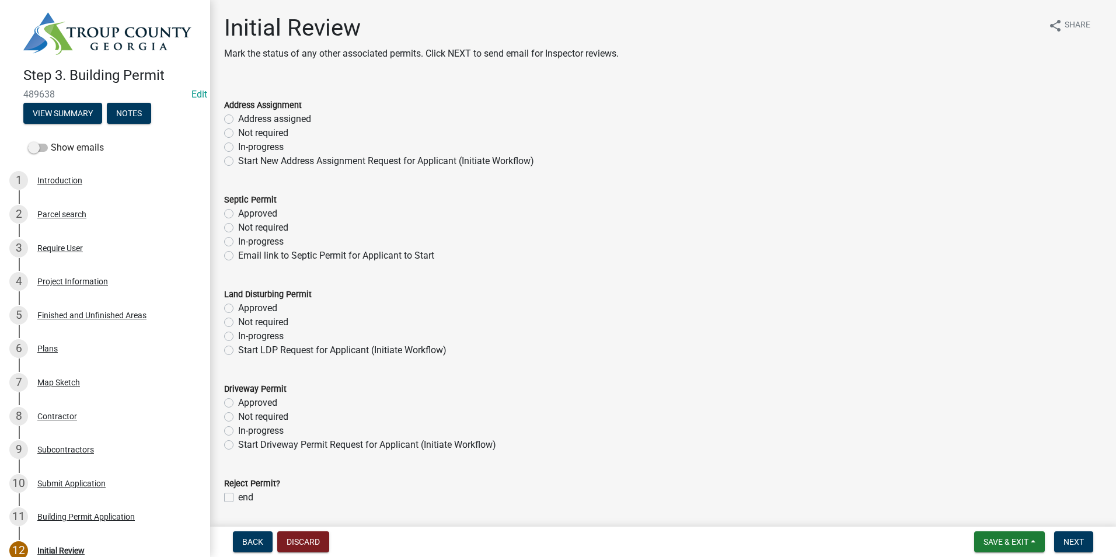
click at [230, 128] on div "Not required" at bounding box center [663, 133] width 878 height 14
click at [224, 131] on div "Address Assignment Address assigned Not required In-progress Start New Address …" at bounding box center [662, 126] width 895 height 84
click at [238, 135] on label "Not required" at bounding box center [263, 133] width 50 height 14
click at [238, 134] on input "Not required" at bounding box center [242, 130] width 8 height 8
radio input "true"
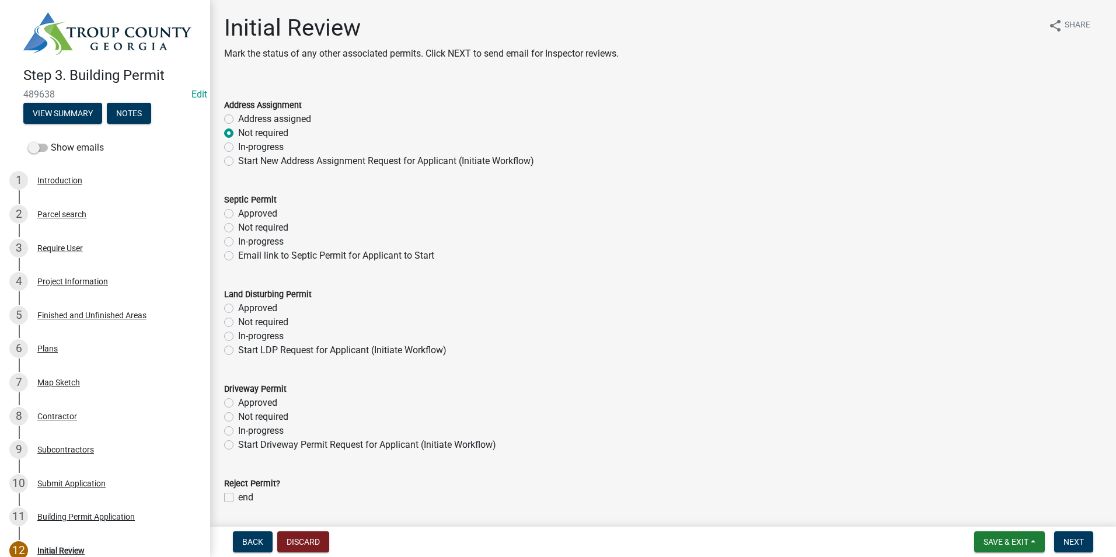
click at [238, 225] on label "Not required" at bounding box center [263, 228] width 50 height 14
click at [238, 225] on input "Not required" at bounding box center [242, 225] width 8 height 8
radio input "true"
click at [238, 321] on label "Not required" at bounding box center [263, 322] width 50 height 14
click at [238, 321] on input "Not required" at bounding box center [242, 319] width 8 height 8
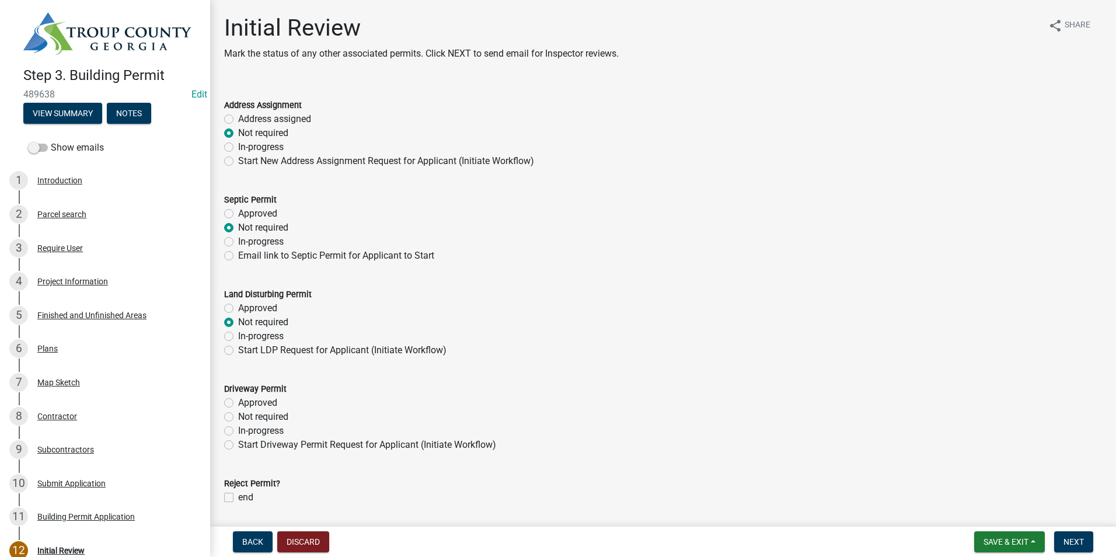
radio input "true"
click at [233, 413] on div "Not required" at bounding box center [663, 417] width 878 height 14
click at [238, 418] on label "Not required" at bounding box center [263, 417] width 50 height 14
click at [238, 417] on input "Not required" at bounding box center [242, 414] width 8 height 8
radio input "true"
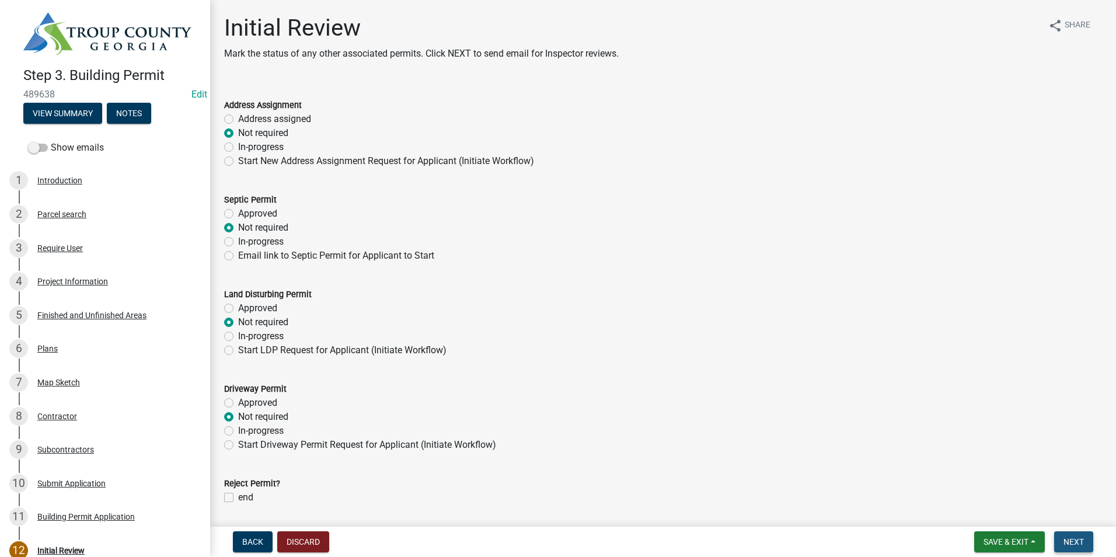
click at [1063, 544] on button "Next" at bounding box center [1073, 541] width 39 height 21
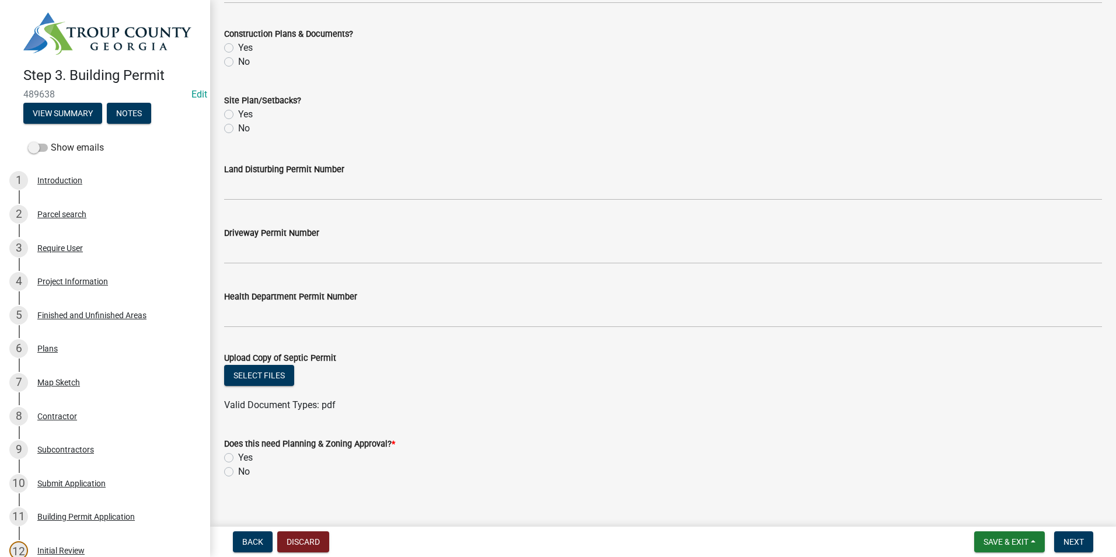
scroll to position [407, 0]
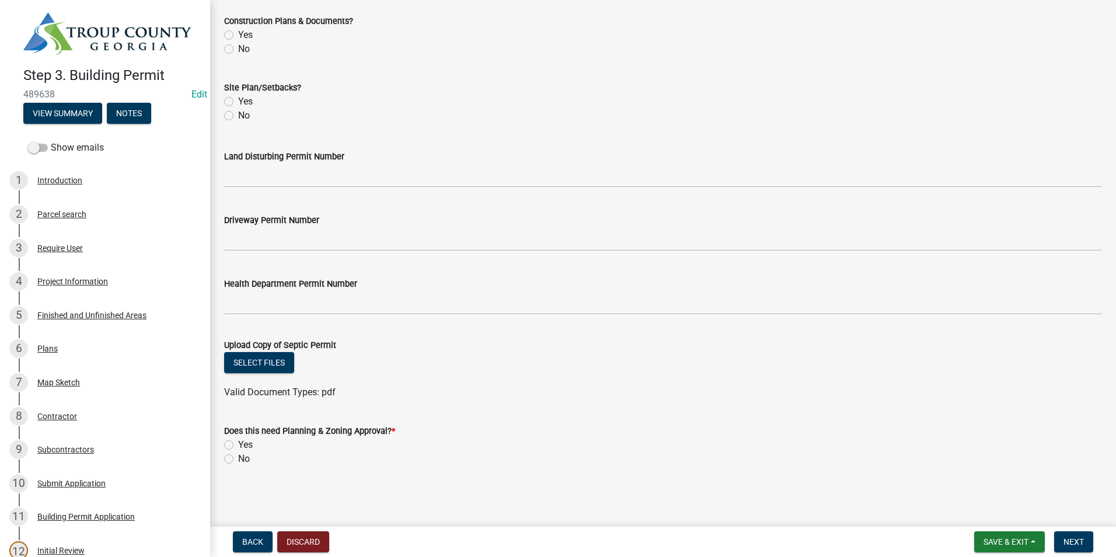
click at [224, 461] on div "Does this need Planning & Zoning Approval? * Yes No" at bounding box center [662, 438] width 895 height 56
click at [238, 461] on label "No" at bounding box center [244, 459] width 12 height 14
click at [238, 459] on input "No" at bounding box center [242, 456] width 8 height 8
radio input "true"
click at [1078, 542] on span "Next" at bounding box center [1074, 541] width 20 height 9
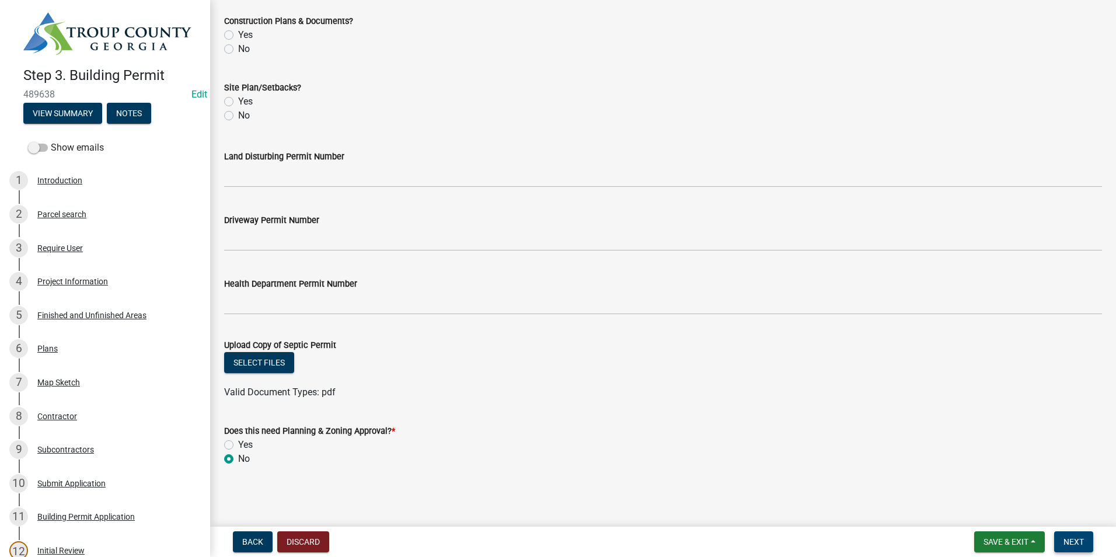
scroll to position [0, 0]
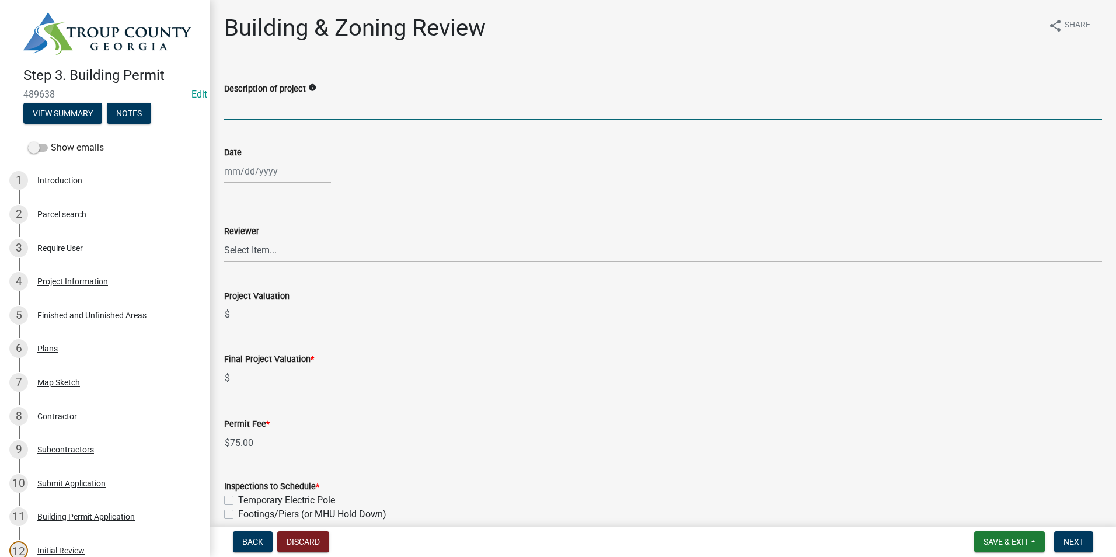
paste input "Replace 200 Amp service and outdoor breaker panel"
type input "Replace 200 Amp service and outdoor breaker panel"
click at [297, 173] on div at bounding box center [277, 171] width 107 height 24
select select "10"
select select "2025"
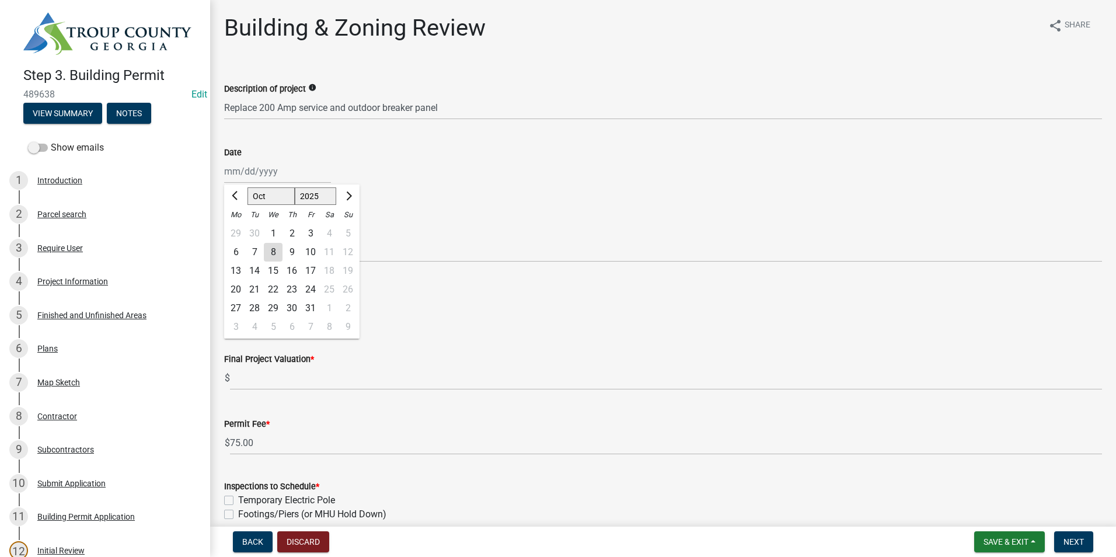
click at [276, 251] on div "8" at bounding box center [273, 252] width 19 height 19
type input "[DATE]"
click at [276, 250] on select "Select Item... [PERSON_NAME] [PERSON_NAME] [PERSON_NAME] [PERSON_NAME]" at bounding box center [663, 250] width 878 height 24
click at [224, 238] on select "Select Item... [PERSON_NAME] [PERSON_NAME] [PERSON_NAME] [PERSON_NAME]" at bounding box center [663, 250] width 878 height 24
select select "2b86b0c4-e8a1-45ee-90a7-b8d4cb5b2682"
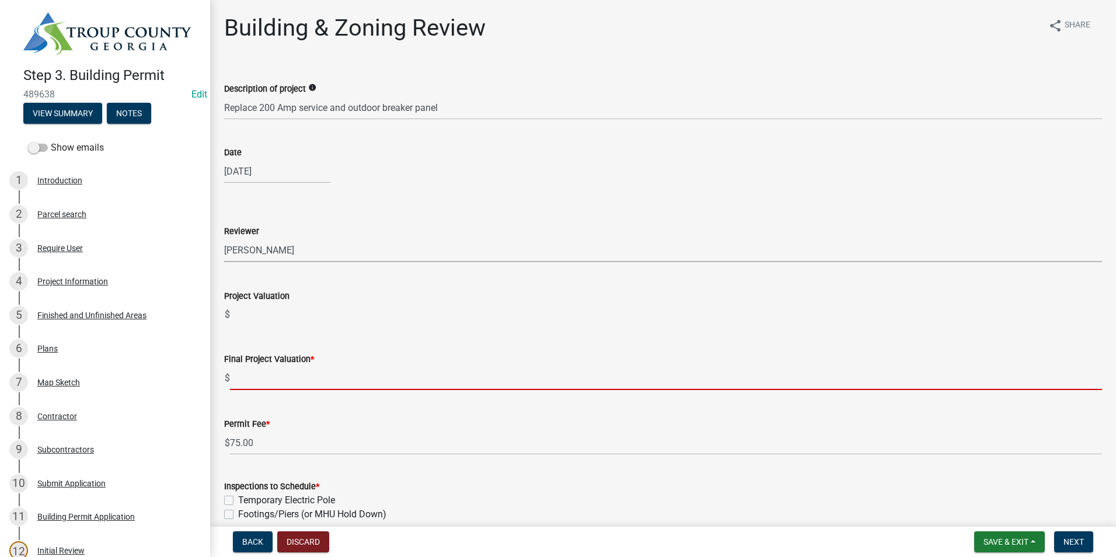
click at [277, 378] on input "text" at bounding box center [666, 378] width 872 height 24
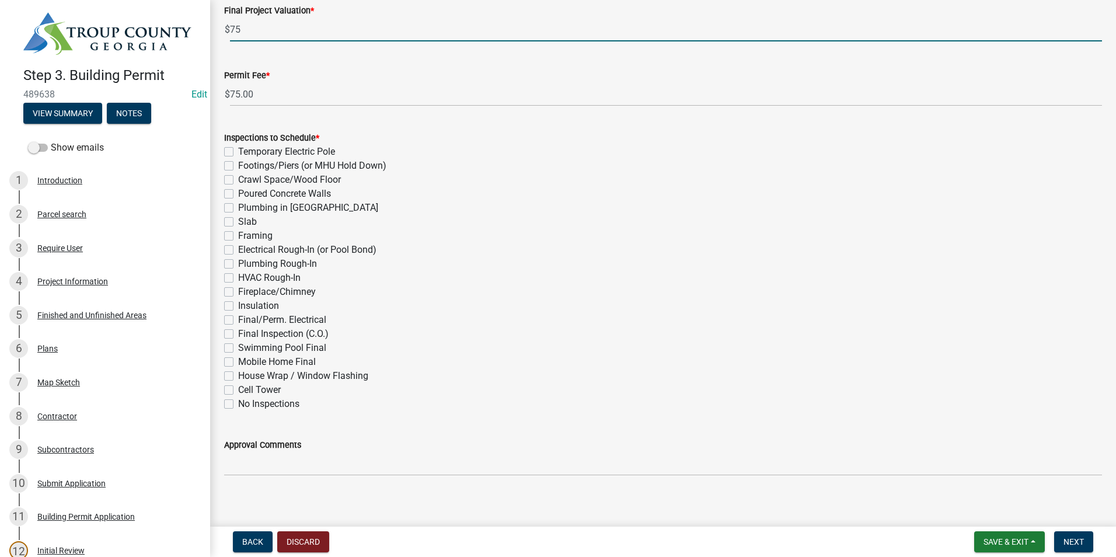
scroll to position [357, 0]
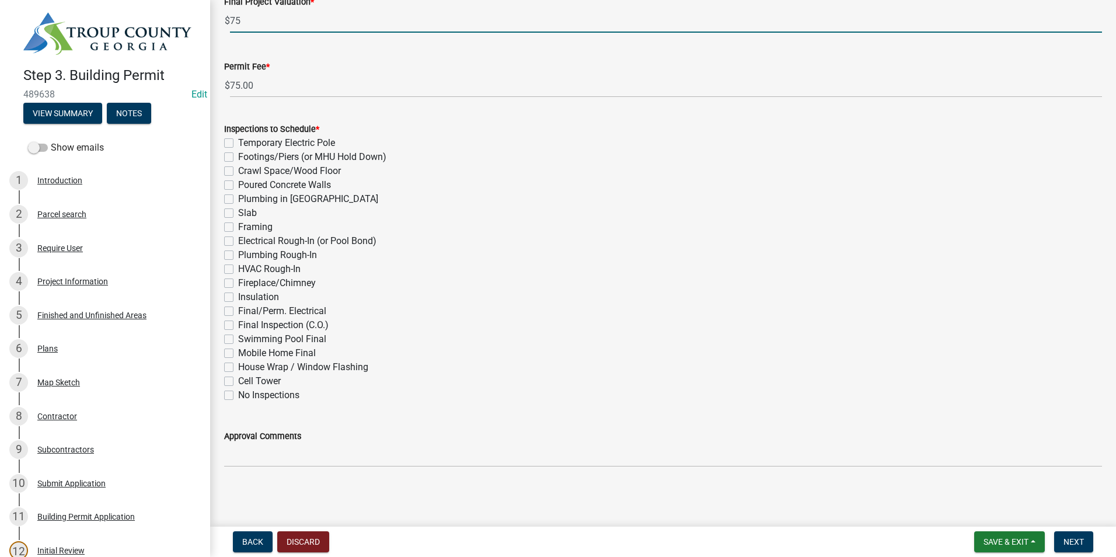
type input "75"
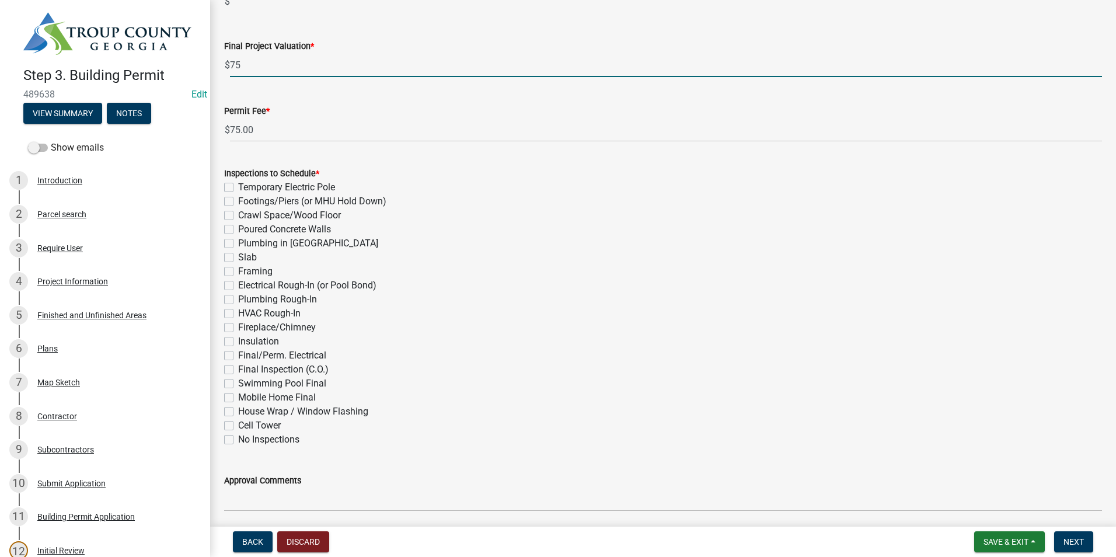
click at [238, 348] on label "Final/Perm. Electrical" at bounding box center [282, 355] width 88 height 14
click at [238, 348] on input "Final/Perm. Electrical" at bounding box center [242, 352] width 8 height 8
checkbox input "true"
checkbox input "false"
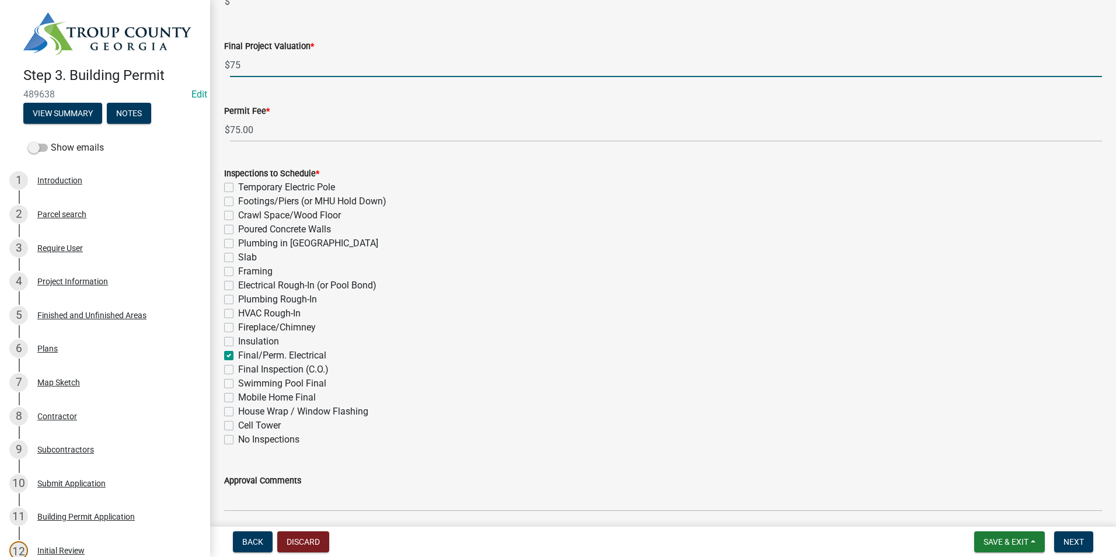
checkbox input "false"
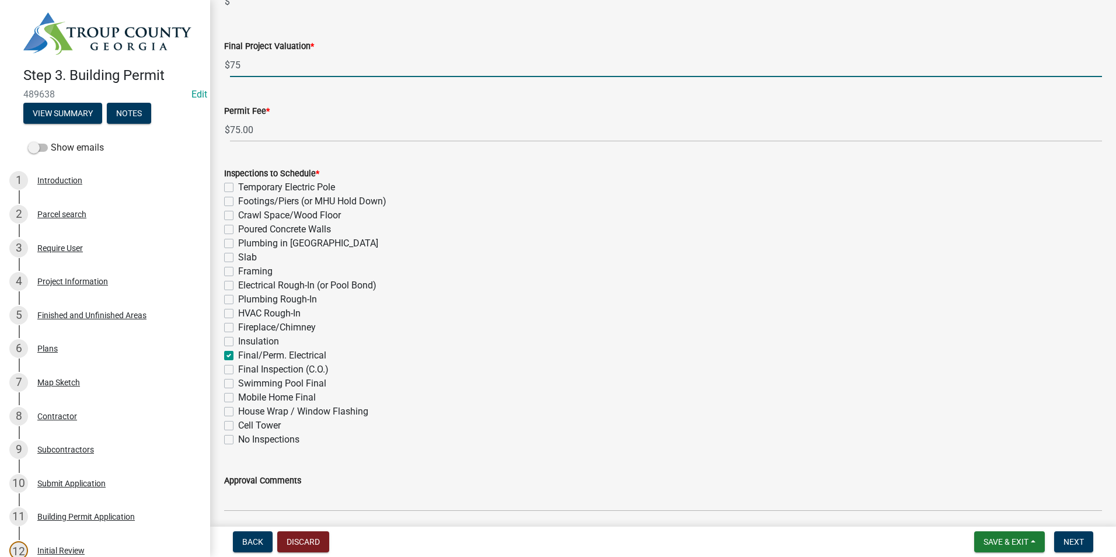
checkbox input "false"
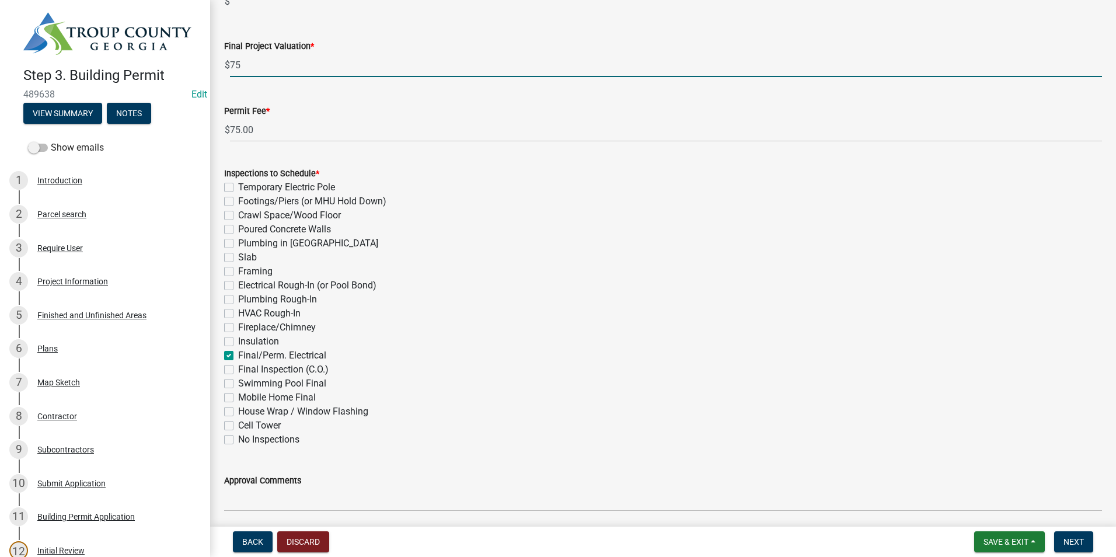
checkbox input "true"
checkbox input "false"
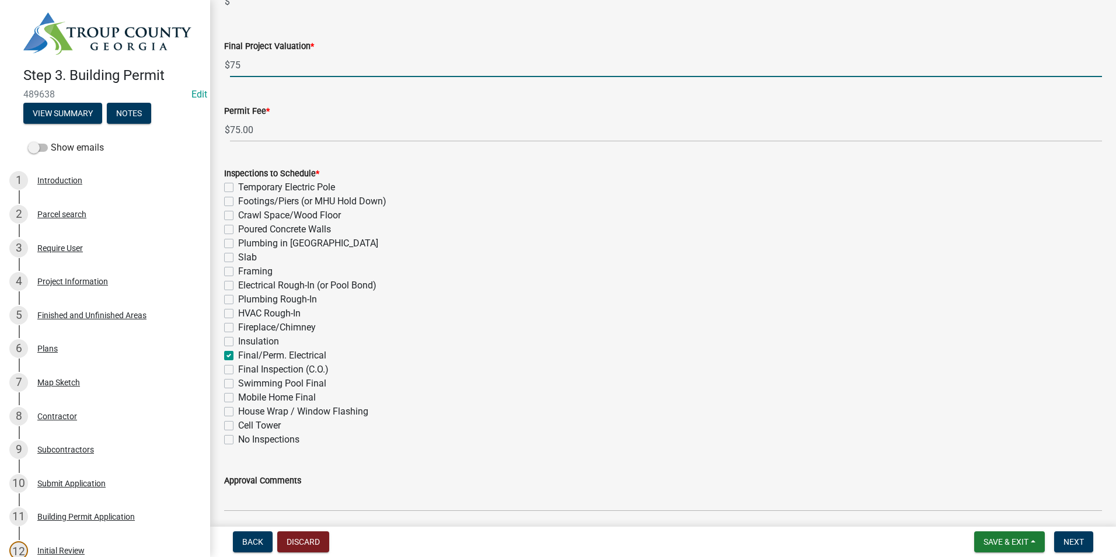
checkbox input "false"
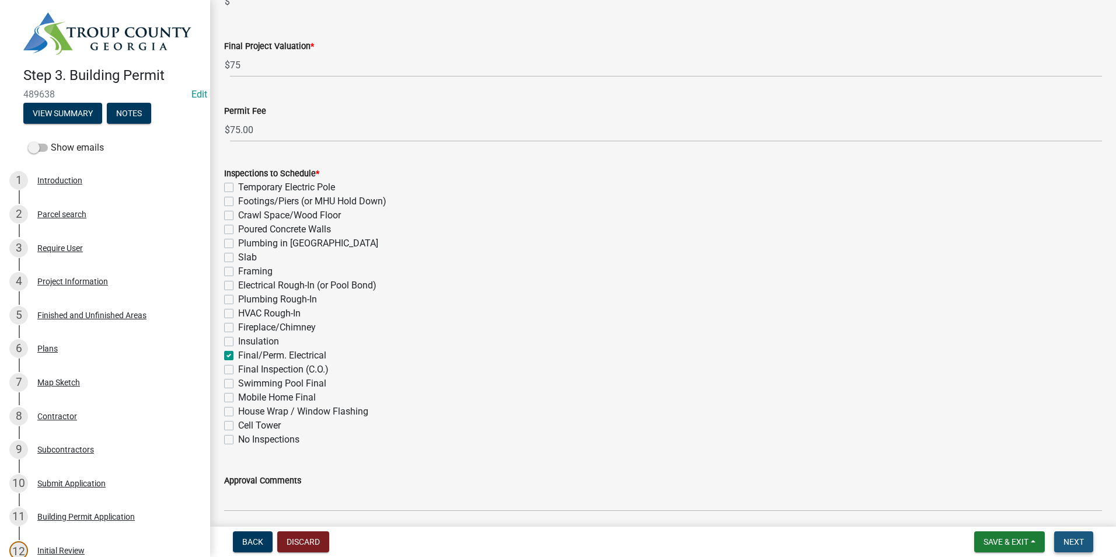
click at [1078, 537] on button "Next" at bounding box center [1073, 541] width 39 height 21
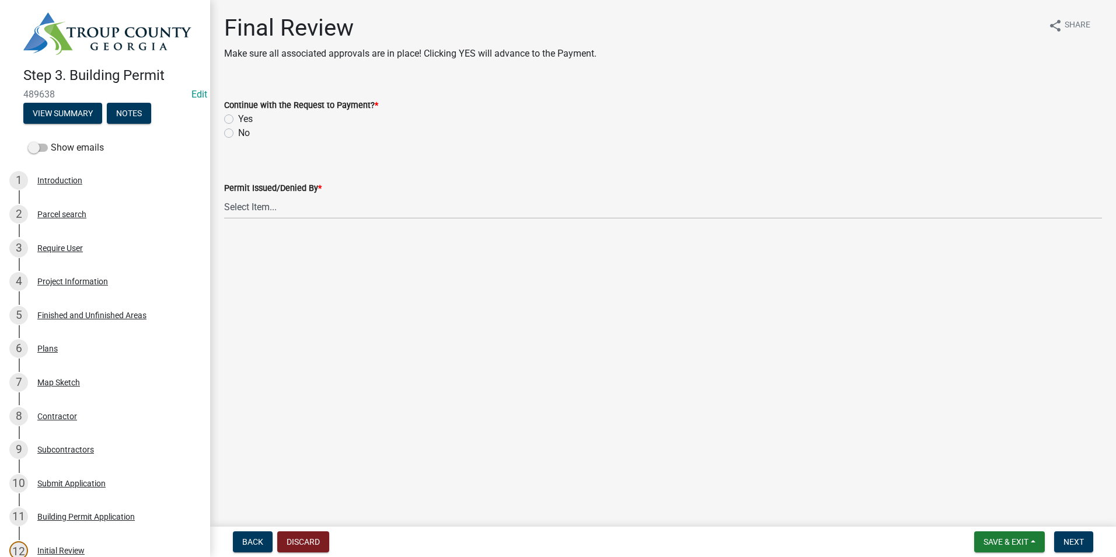
click at [226, 114] on div "Yes" at bounding box center [663, 119] width 878 height 14
click at [238, 122] on label "Yes" at bounding box center [245, 119] width 15 height 14
click at [238, 120] on input "Yes" at bounding box center [242, 116] width 8 height 8
radio input "true"
click at [257, 210] on select "Select Item... [PERSON_NAME] [PERSON_NAME] [PERSON_NAME] [PERSON_NAME]" at bounding box center [663, 207] width 878 height 24
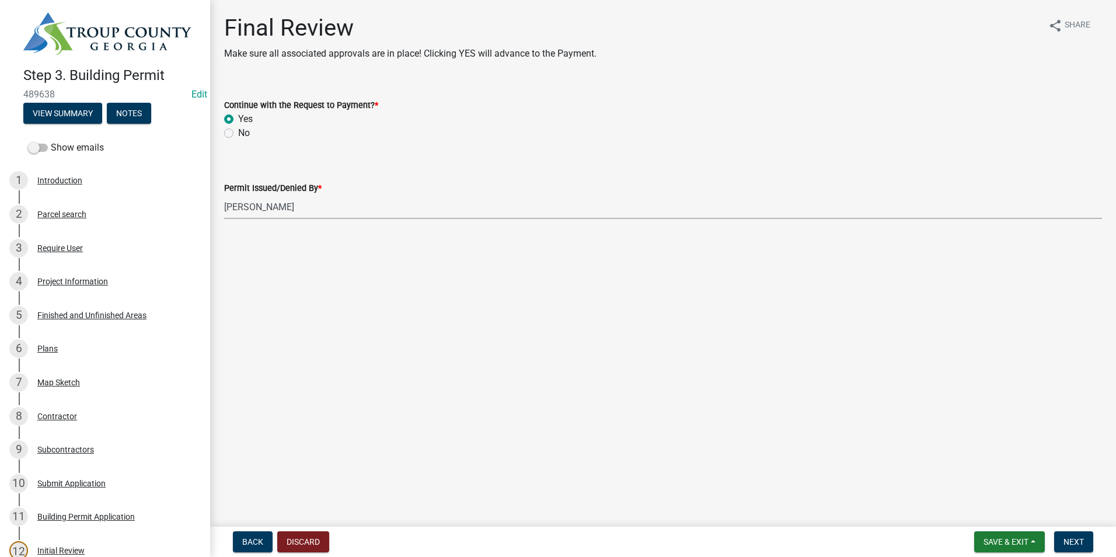
click at [224, 195] on select "Select Item... [PERSON_NAME] [PERSON_NAME] [PERSON_NAME] [PERSON_NAME]" at bounding box center [663, 207] width 878 height 24
select select "2b86b0c4-e8a1-45ee-90a7-b8d4cb5b2682"
click at [1061, 542] on button "Next" at bounding box center [1073, 541] width 39 height 21
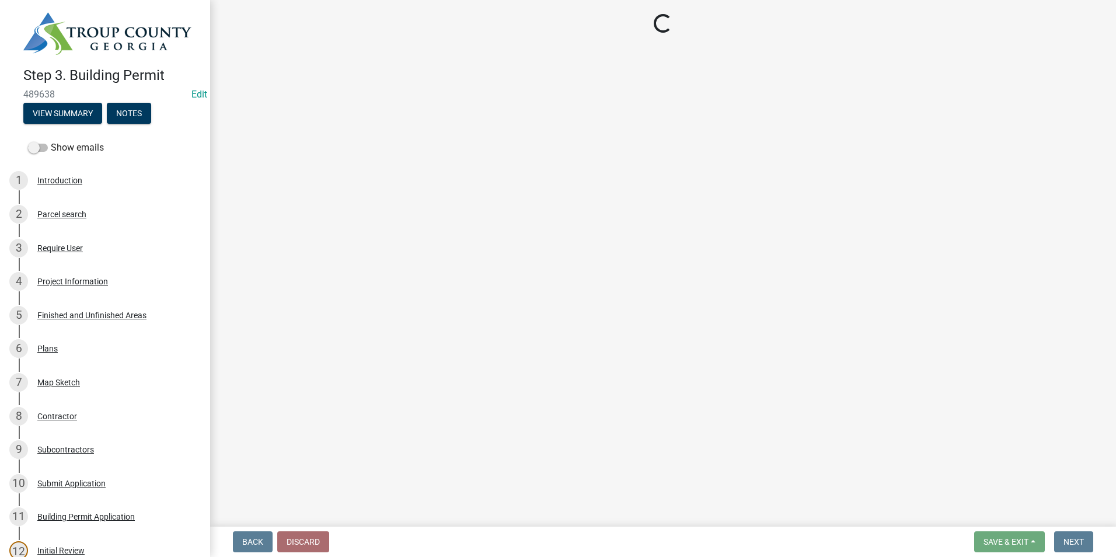
select select "3: 3"
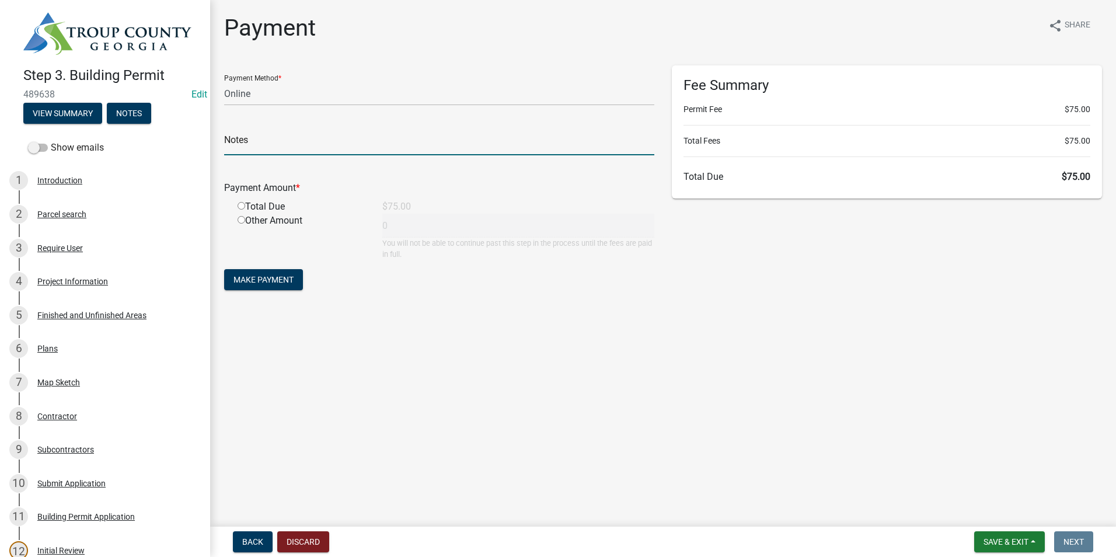
click at [240, 142] on input "text" at bounding box center [439, 143] width 430 height 24
type input "1034993655"
click at [287, 89] on select "Credit Card POS Check Cash Online" at bounding box center [439, 94] width 430 height 24
select select "0: 2"
click at [224, 82] on select "Credit Card POS Check Cash Online" at bounding box center [439, 94] width 430 height 24
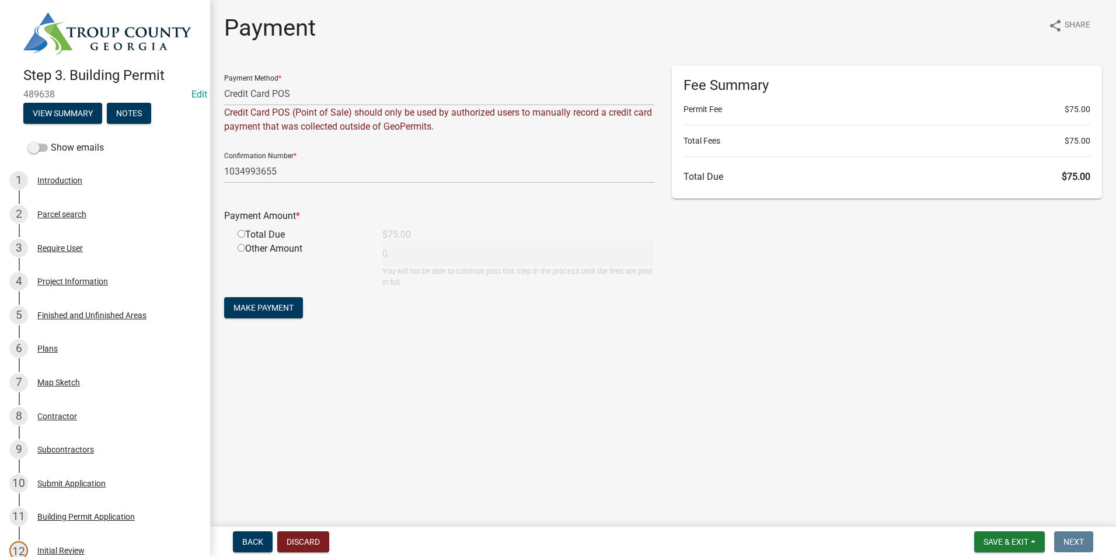
click at [243, 233] on input "radio" at bounding box center [242, 234] width 8 height 8
radio input "true"
type input "75"
click at [249, 312] on span "Make Payment" at bounding box center [263, 307] width 60 height 9
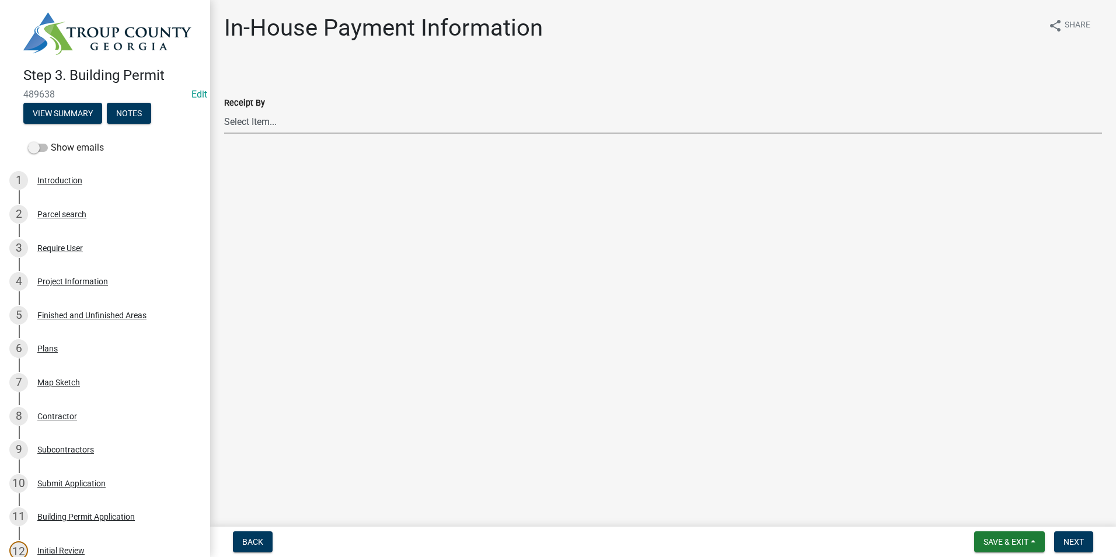
click at [259, 122] on select "Select Item... [PERSON_NAME] [PERSON_NAME] [PERSON_NAME] [PERSON_NAME]" at bounding box center [663, 122] width 878 height 24
click at [224, 110] on select "Select Item... [PERSON_NAME] [PERSON_NAME] [PERSON_NAME] [PERSON_NAME]" at bounding box center [663, 122] width 878 height 24
select select "2b86b0c4-e8a1-45ee-90a7-b8d4cb5b2682"
click at [1072, 539] on span "Next" at bounding box center [1074, 541] width 20 height 9
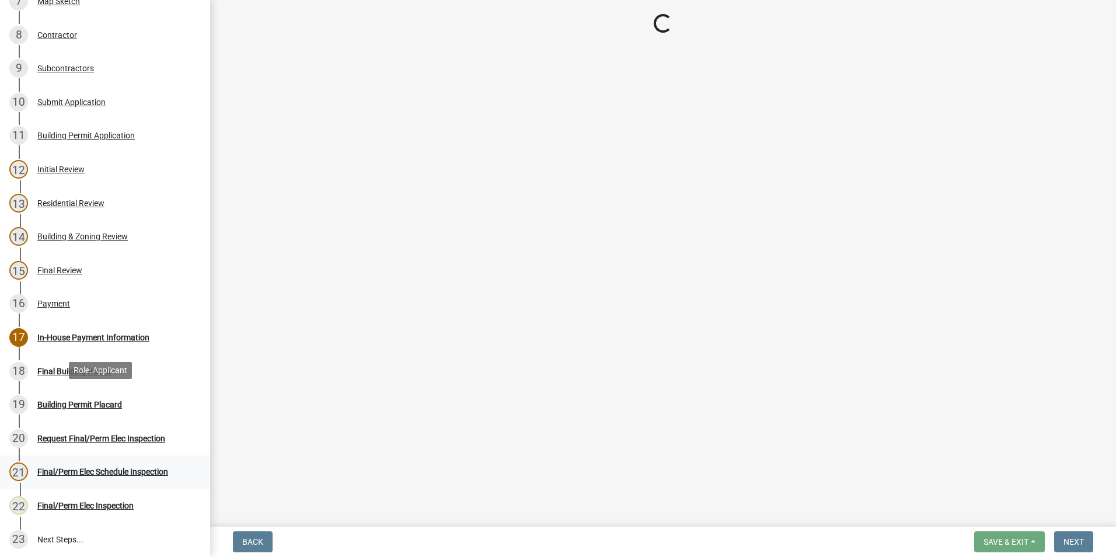
scroll to position [409, 0]
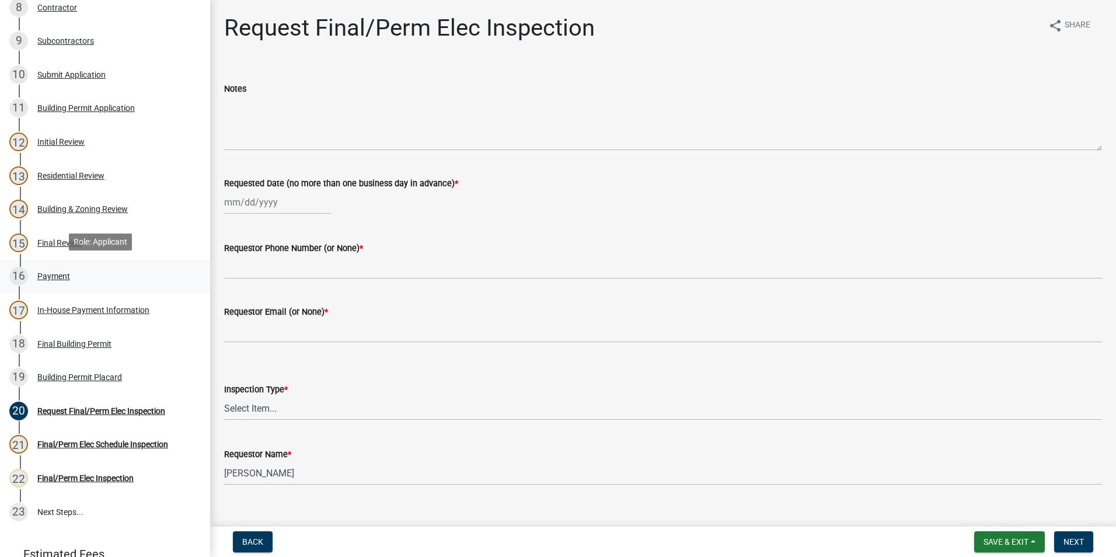
click at [83, 285] on link "16 Payment" at bounding box center [105, 277] width 210 height 34
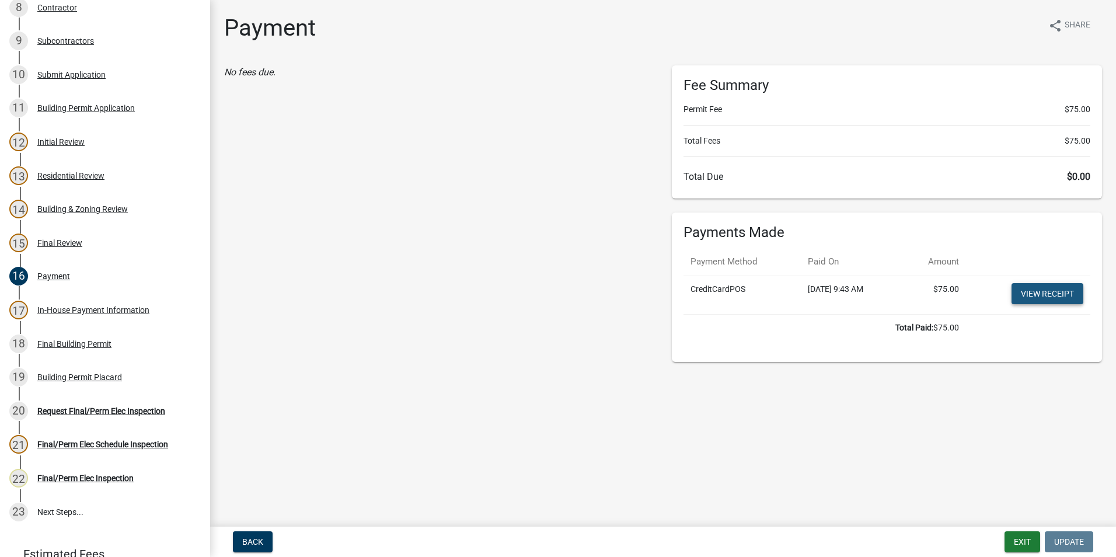
click at [1059, 292] on link "View receipt" at bounding box center [1048, 293] width 72 height 21
click at [88, 379] on div "Building Permit Placard" at bounding box center [79, 377] width 85 height 8
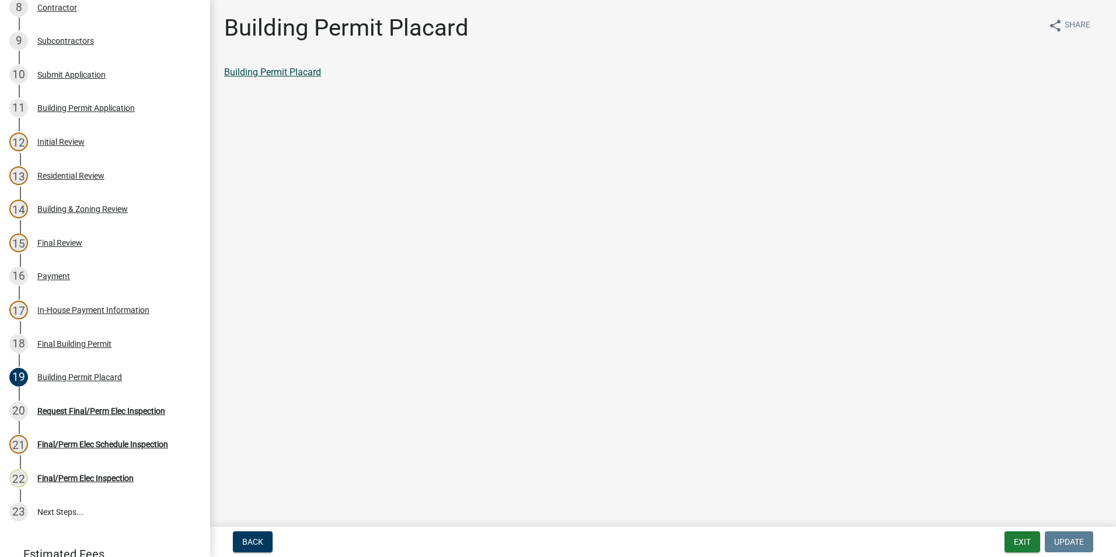
click at [293, 74] on link "Building Permit Placard" at bounding box center [272, 72] width 97 height 11
click at [62, 409] on div "Request Final/Perm Elec Inspection" at bounding box center [101, 411] width 128 height 8
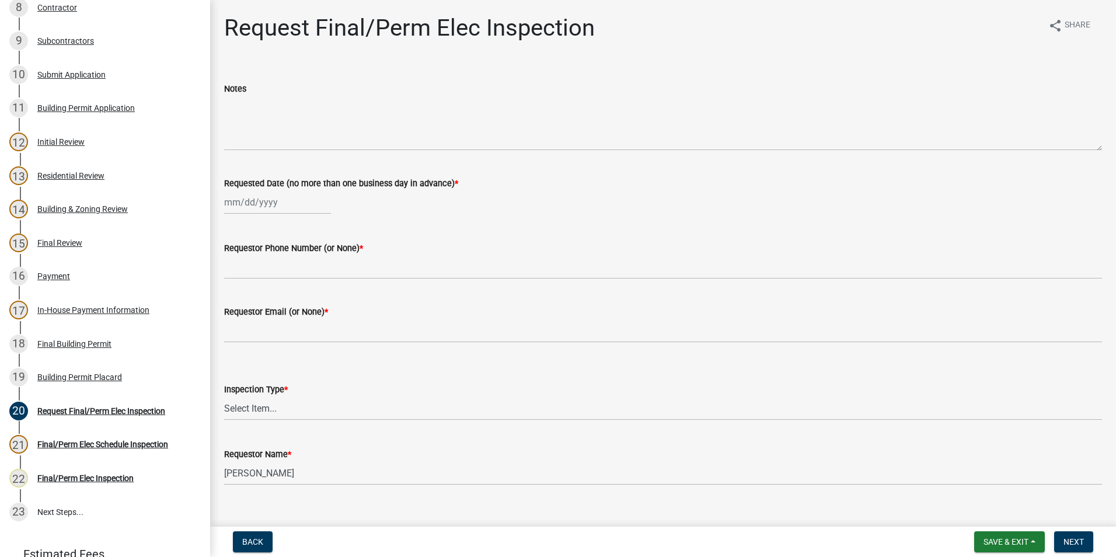
click at [291, 207] on div at bounding box center [277, 202] width 107 height 24
select select "10"
select select "2025"
click at [269, 282] on div "8" at bounding box center [273, 283] width 19 height 19
type input "[DATE]"
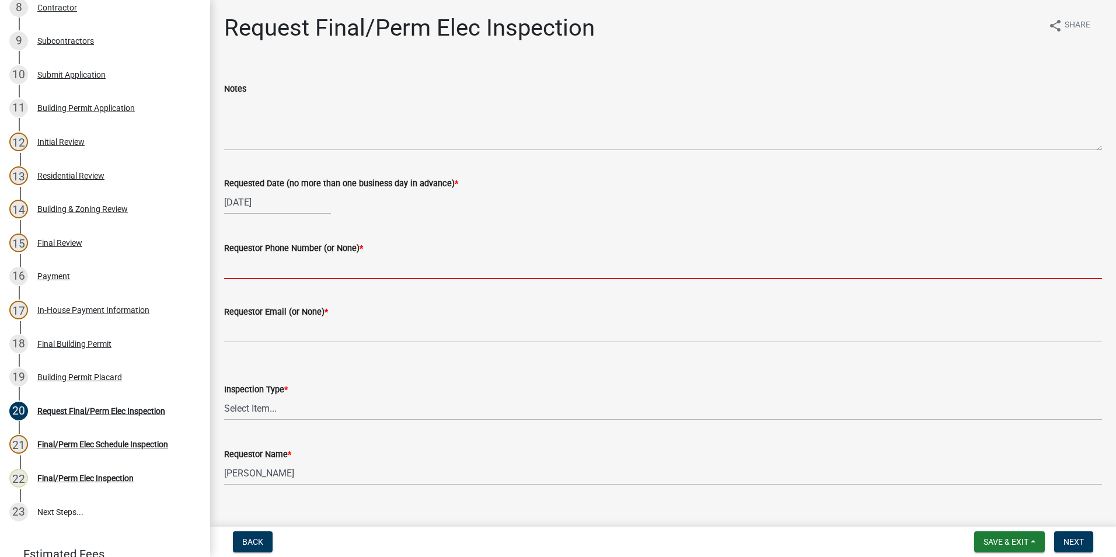
click at [279, 266] on input "Requestor Phone Number (or None) *" at bounding box center [663, 267] width 878 height 24
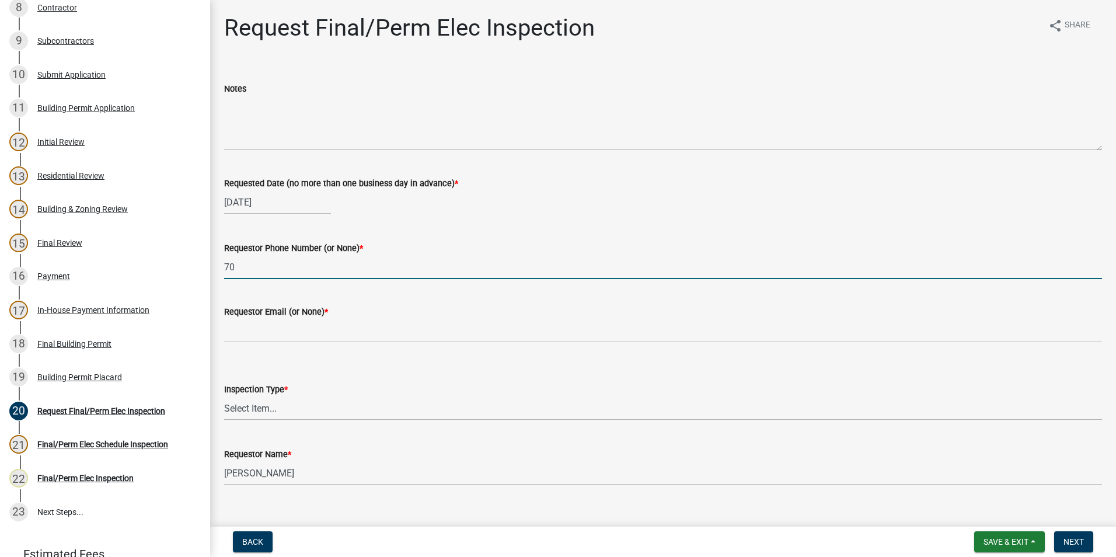
type input "7"
type input "[PHONE_NUMBER]"
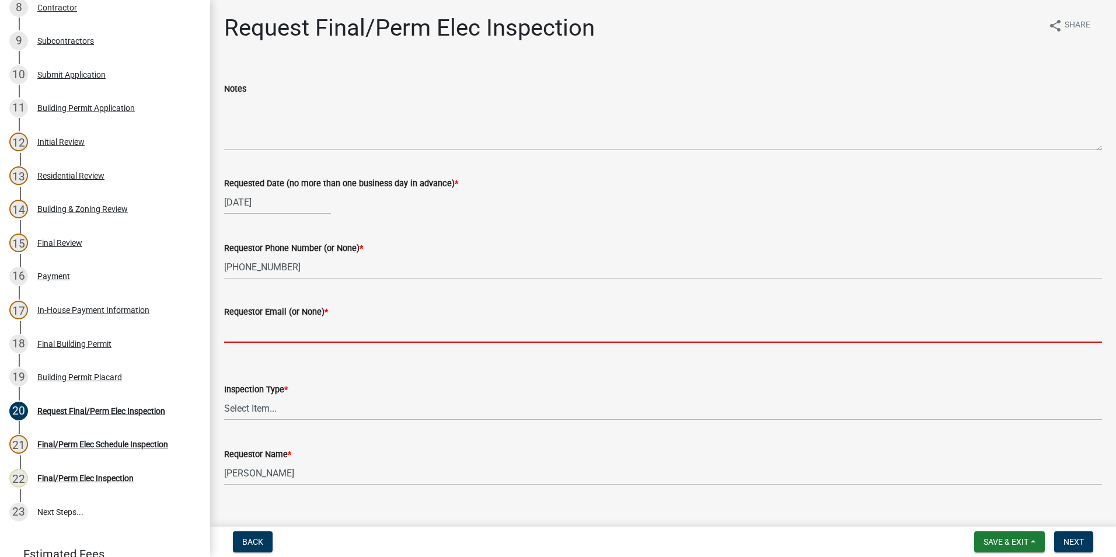
click at [276, 333] on input "Requestor Email (or None) *" at bounding box center [663, 331] width 878 height 24
type input "none"
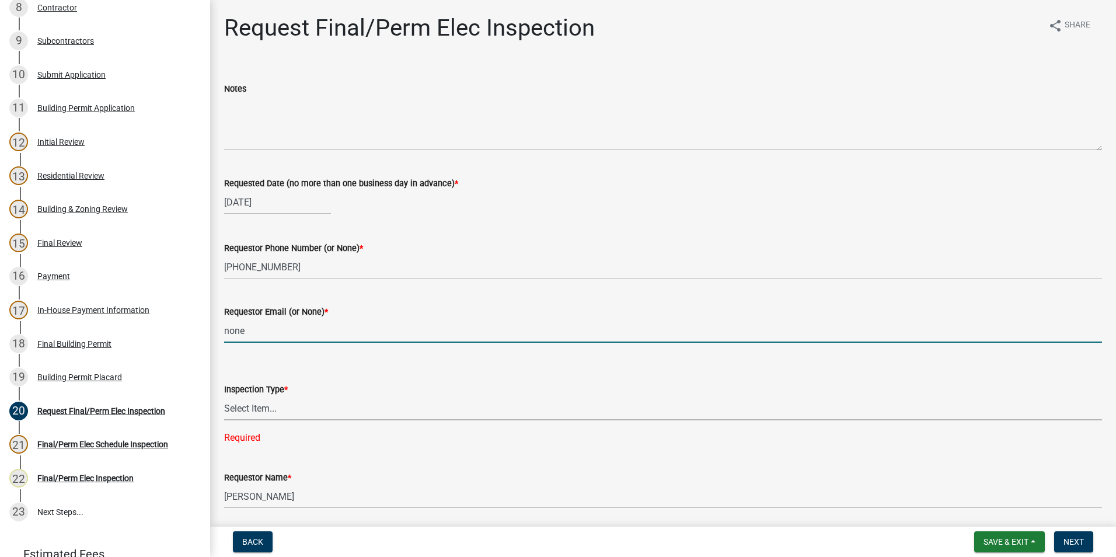
click at [264, 412] on select "Select Item... Final/Permanent Electrical" at bounding box center [663, 408] width 878 height 24
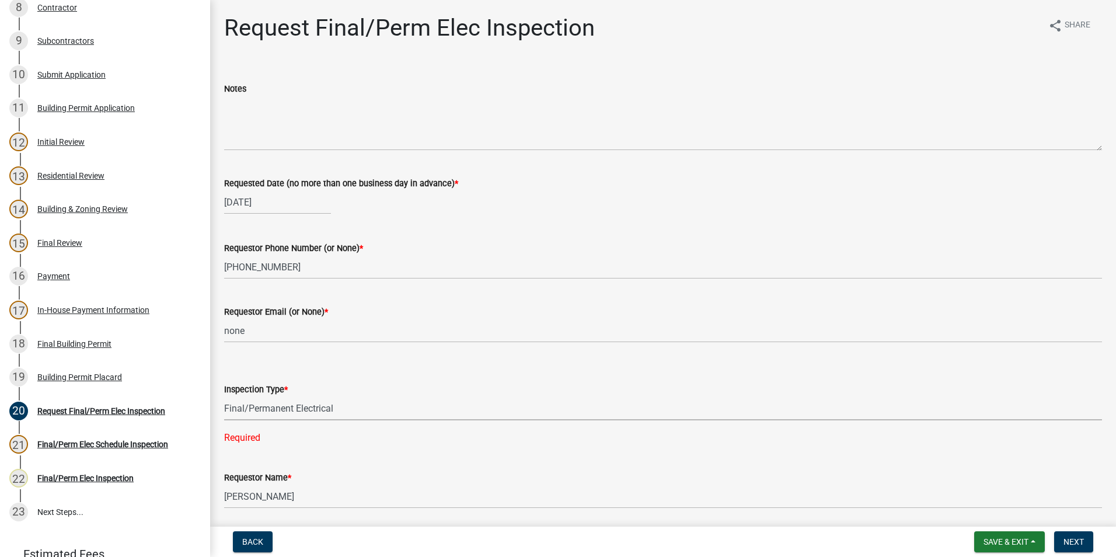
click at [224, 396] on select "Select Item... Final/Permanent Electrical" at bounding box center [663, 408] width 878 height 24
select select "15602396-5ec3-4d50-b7ba-128f4fe7a0c1"
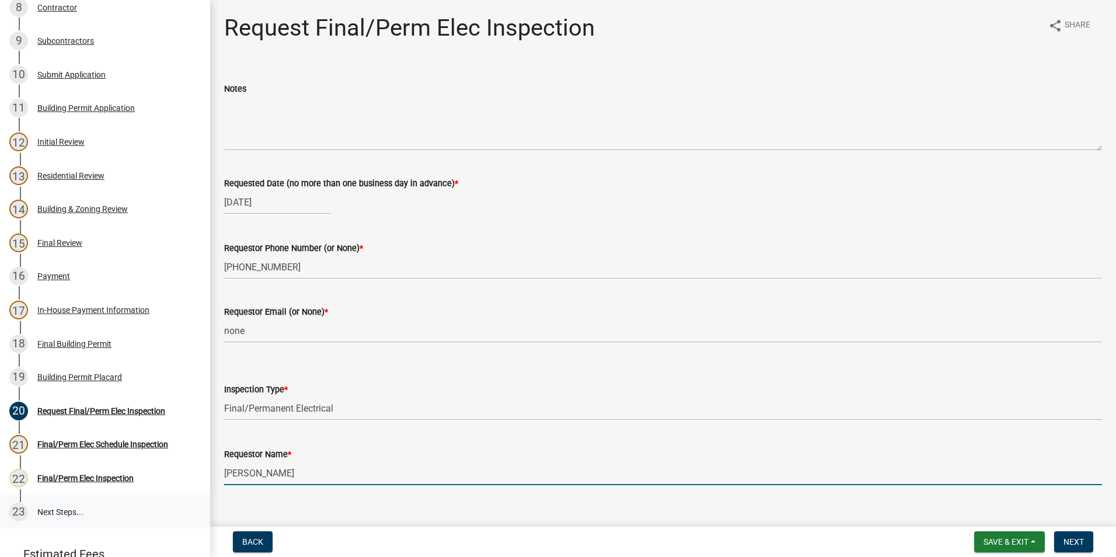
scroll to position [18, 0]
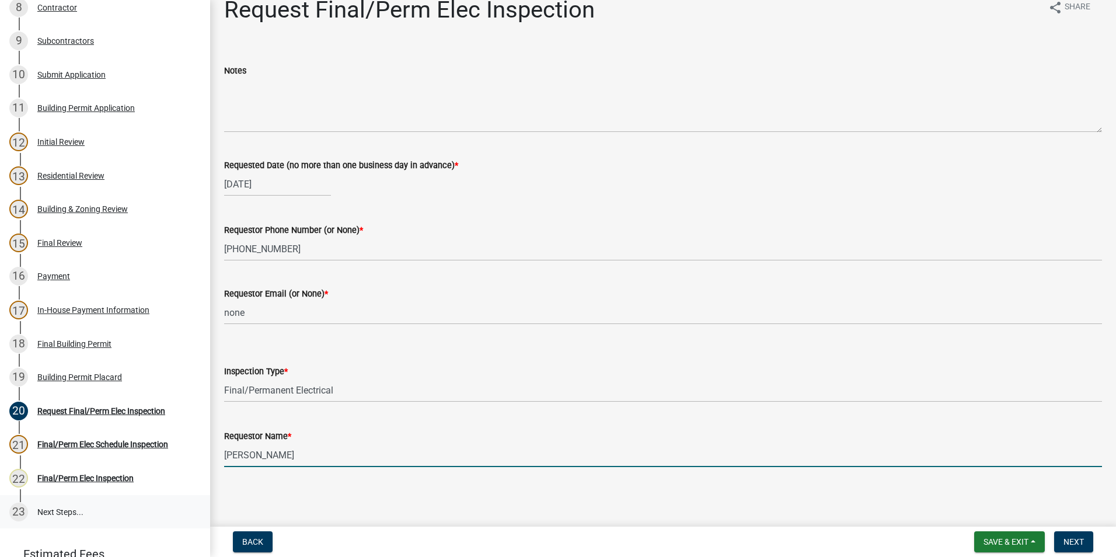
drag, startPoint x: 312, startPoint y: 479, endPoint x: 127, endPoint y: 520, distance: 188.9
click at [127, 520] on div "Step 3. Building Permit BP-2025-2124 Edit View Summary Notes Show emails 1 Intr…" at bounding box center [558, 278] width 1116 height 557
type input "[PERSON_NAME]"
click at [1066, 540] on span "Next" at bounding box center [1074, 541] width 20 height 9
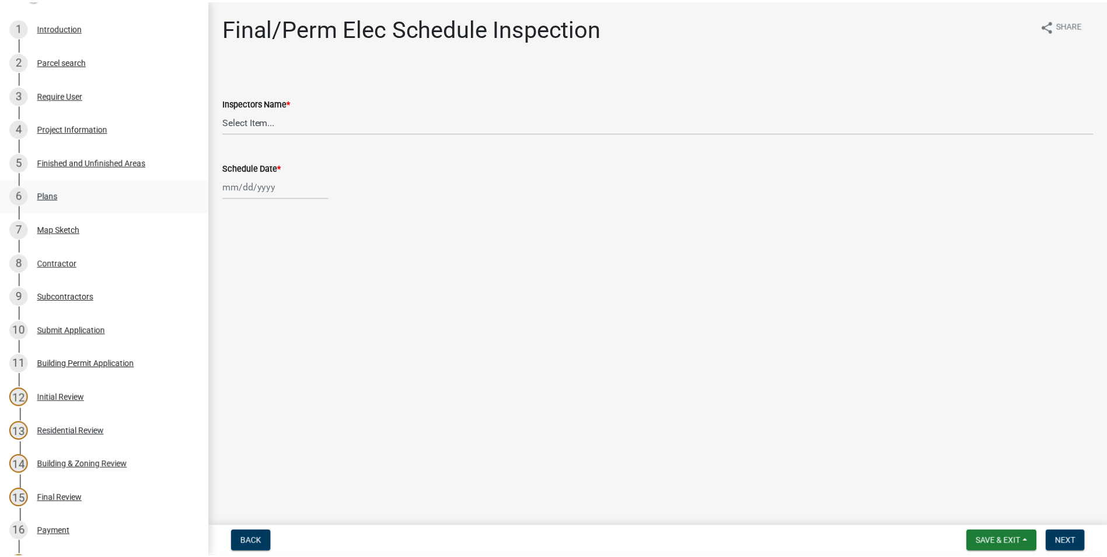
scroll to position [0, 0]
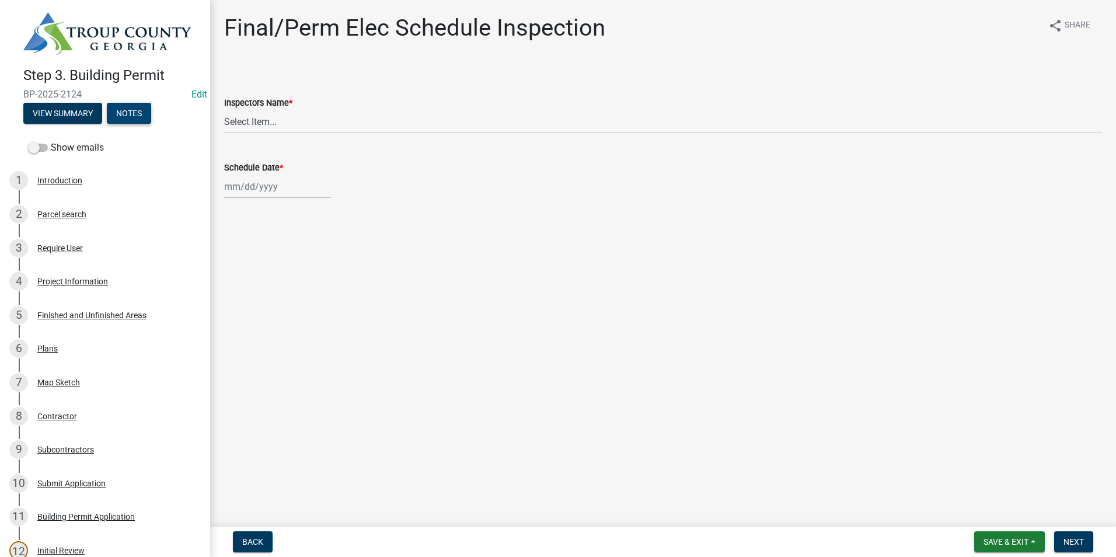
click at [114, 108] on button "Notes" at bounding box center [129, 113] width 44 height 21
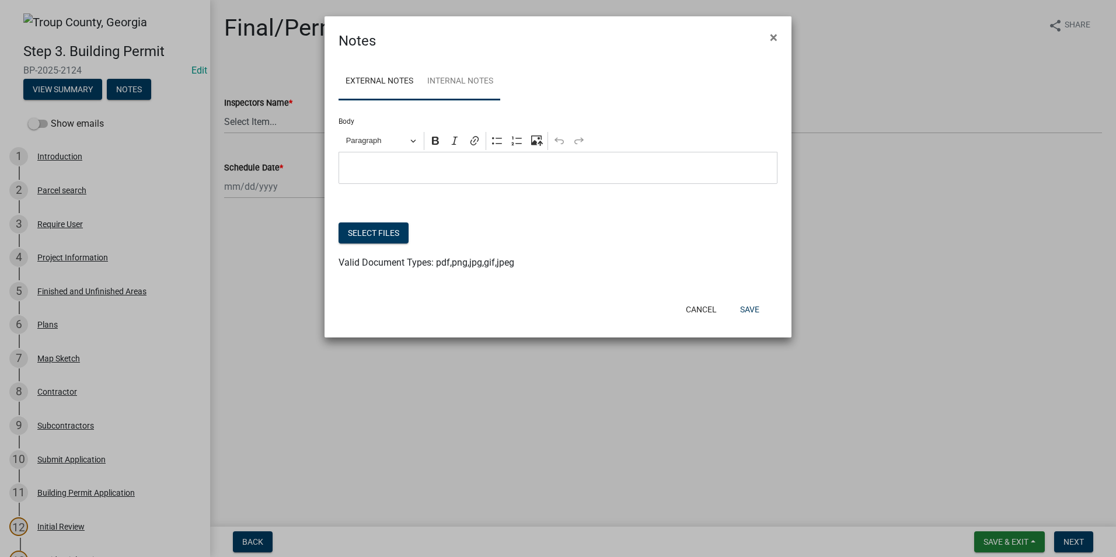
click at [437, 73] on link "Internal Notes" at bounding box center [460, 81] width 80 height 37
click at [376, 231] on button "Select files" at bounding box center [374, 232] width 70 height 21
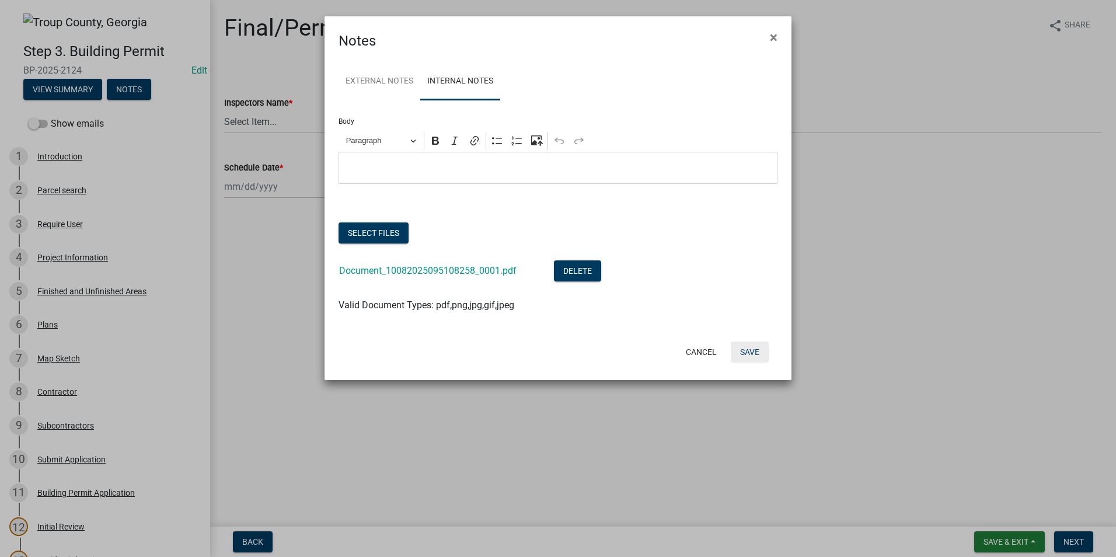
click at [749, 356] on button "Save" at bounding box center [750, 351] width 38 height 21
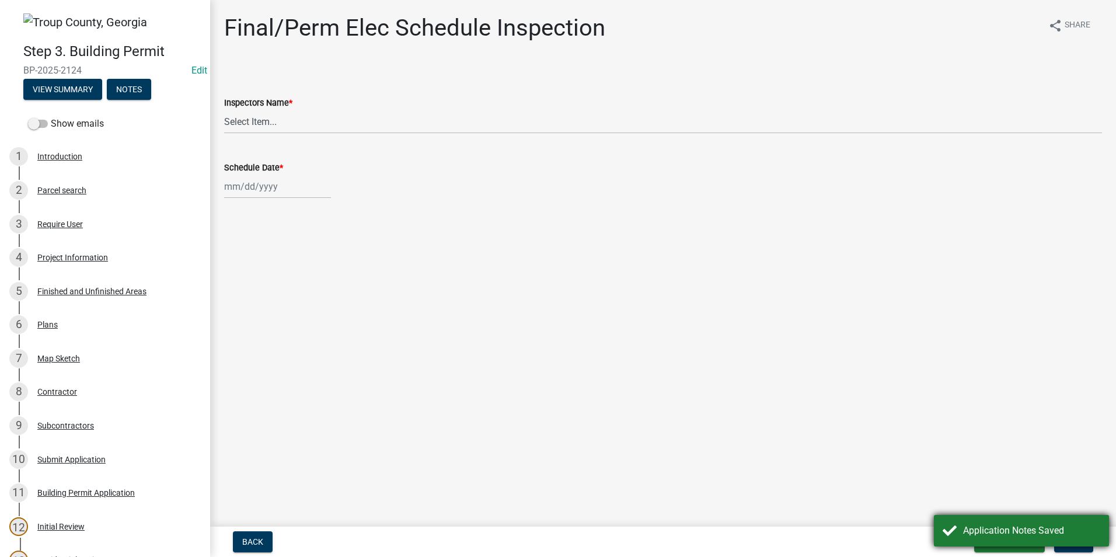
click at [1019, 540] on div "Application Notes Saved" at bounding box center [1021, 531] width 175 height 32
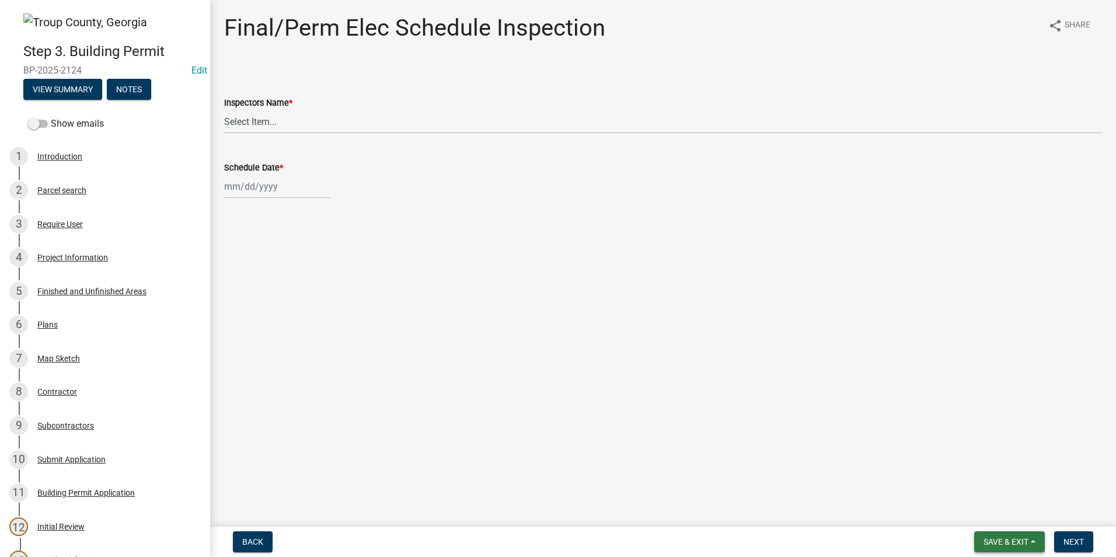
click at [1016, 539] on span "Save & Exit" at bounding box center [1006, 541] width 45 height 9
click at [1017, 519] on button "Save & Exit" at bounding box center [997, 511] width 93 height 28
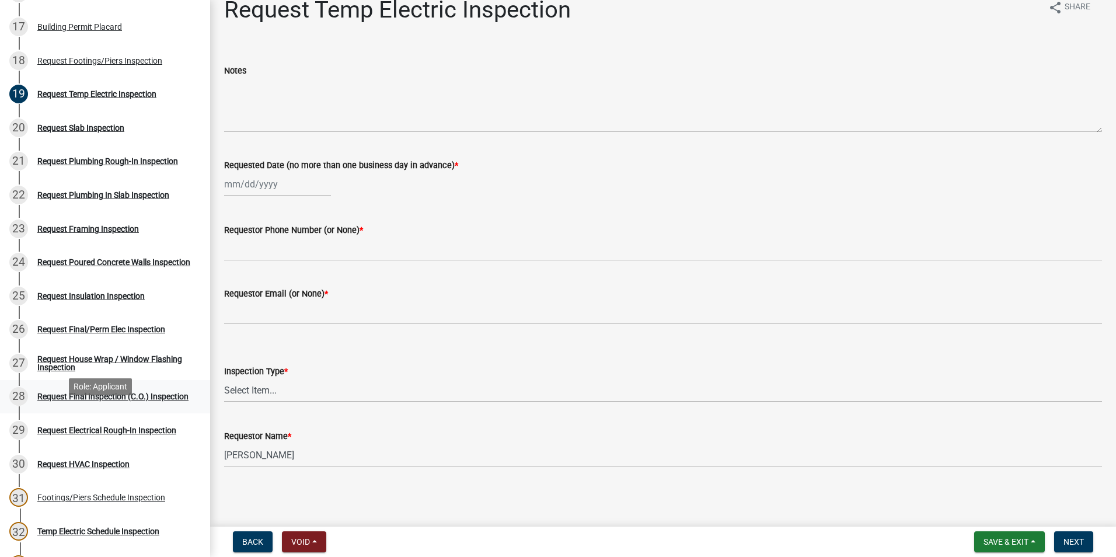
scroll to position [700, 0]
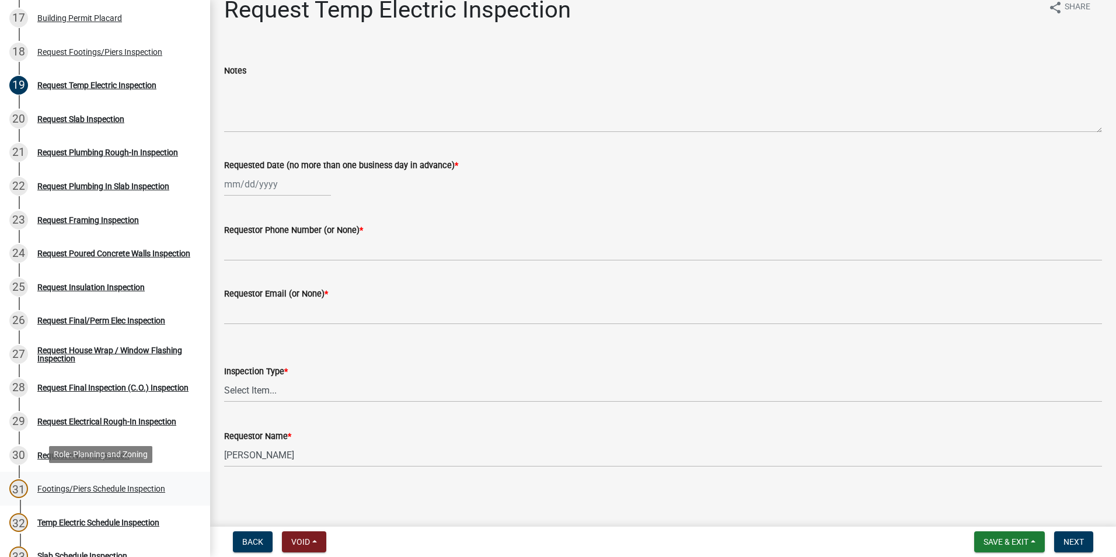
click at [86, 484] on div "Footings/Piers Schedule Inspection" at bounding box center [101, 488] width 128 height 8
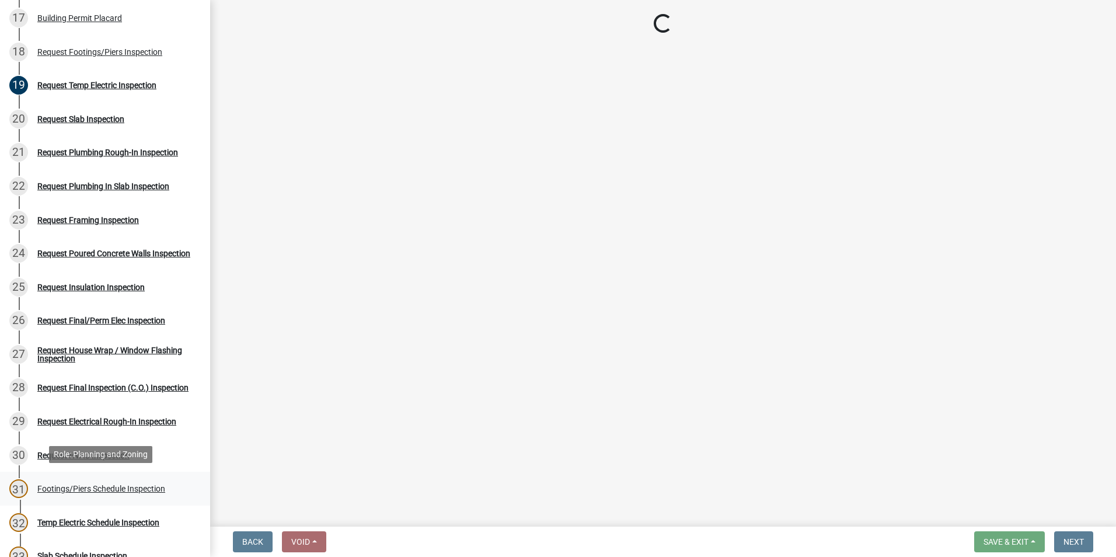
scroll to position [0, 0]
select select "e20251c8-f858-4aed-a4a0-52e27fd5066e"
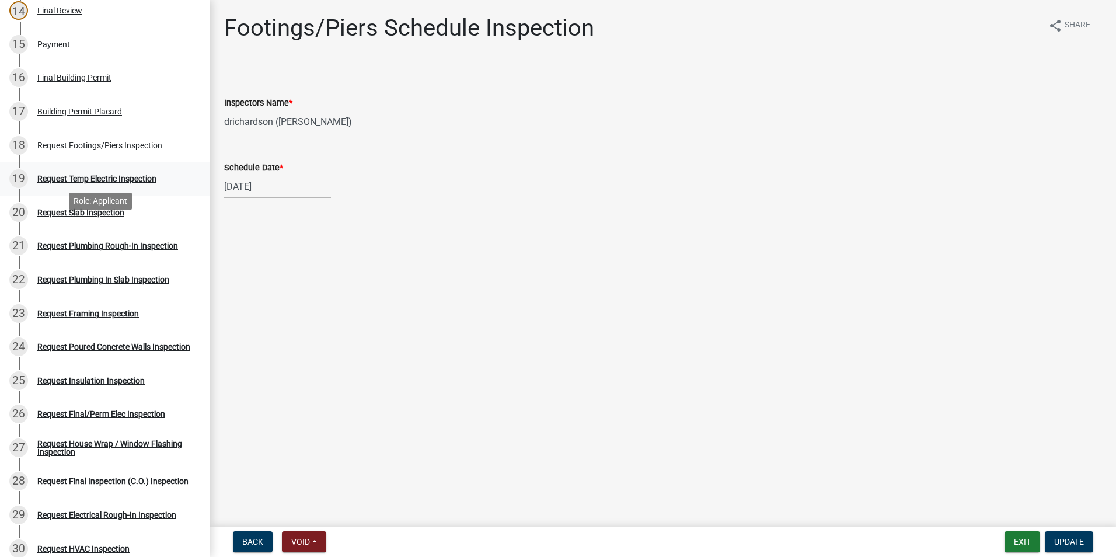
scroll to position [584, 0]
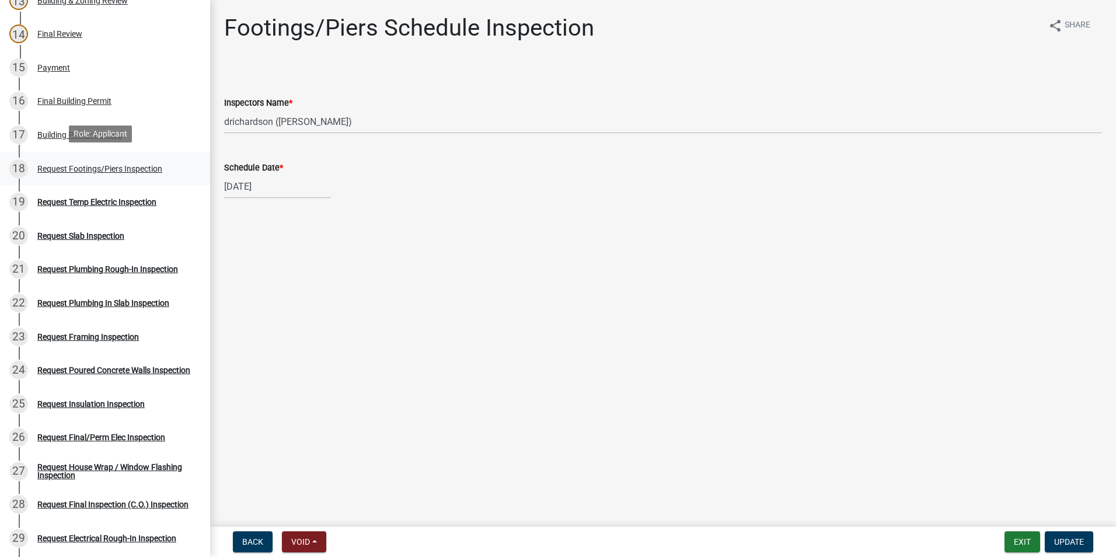
click at [133, 169] on div "Request Footings/Piers Inspection" at bounding box center [99, 169] width 125 height 8
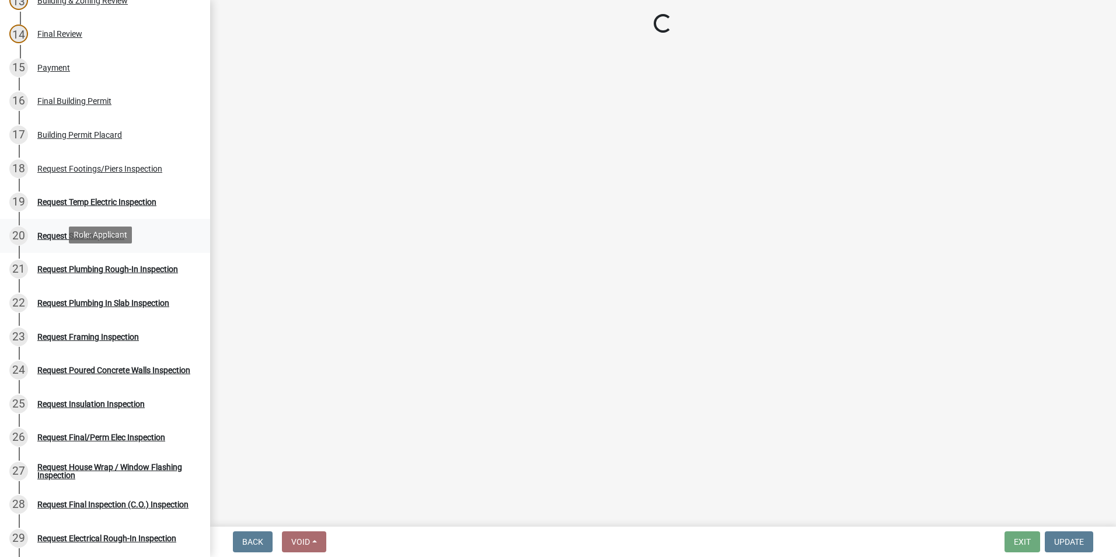
select select "c3b24c34-84dc-4df5-998e-4aae79418446"
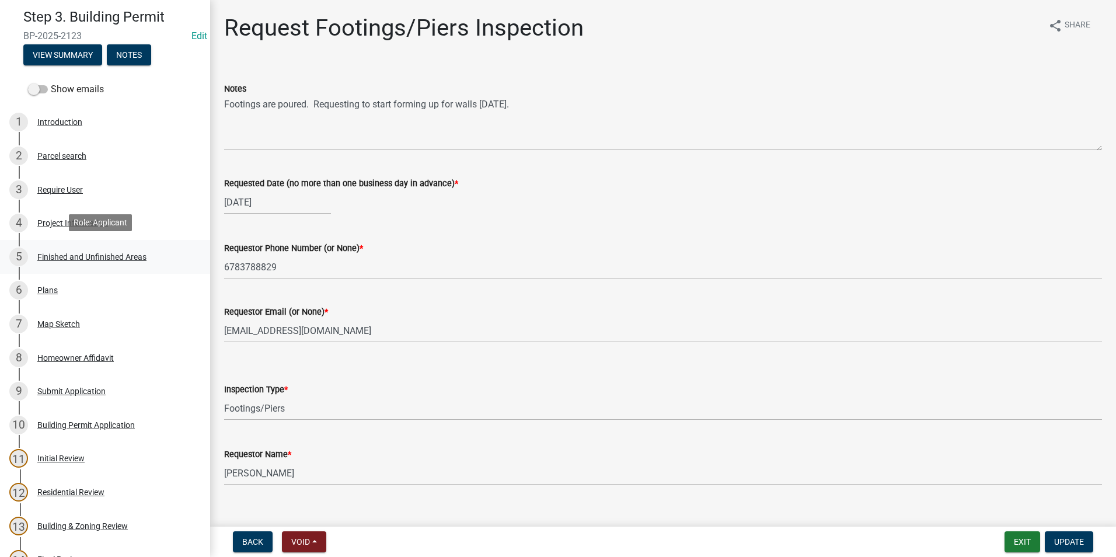
scroll to position [0, 0]
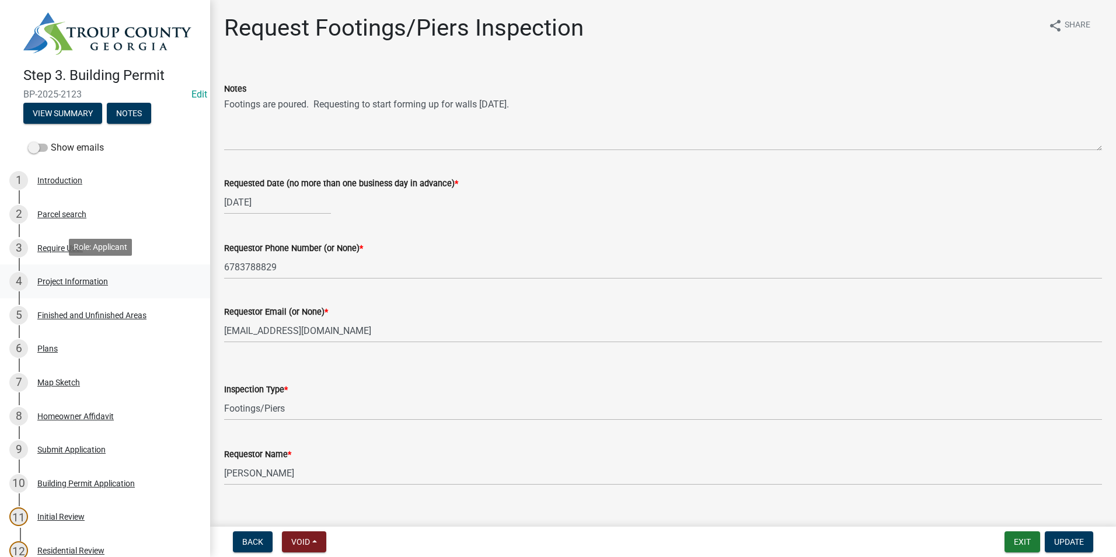
click at [170, 264] on link "4 Project Information" at bounding box center [105, 281] width 210 height 34
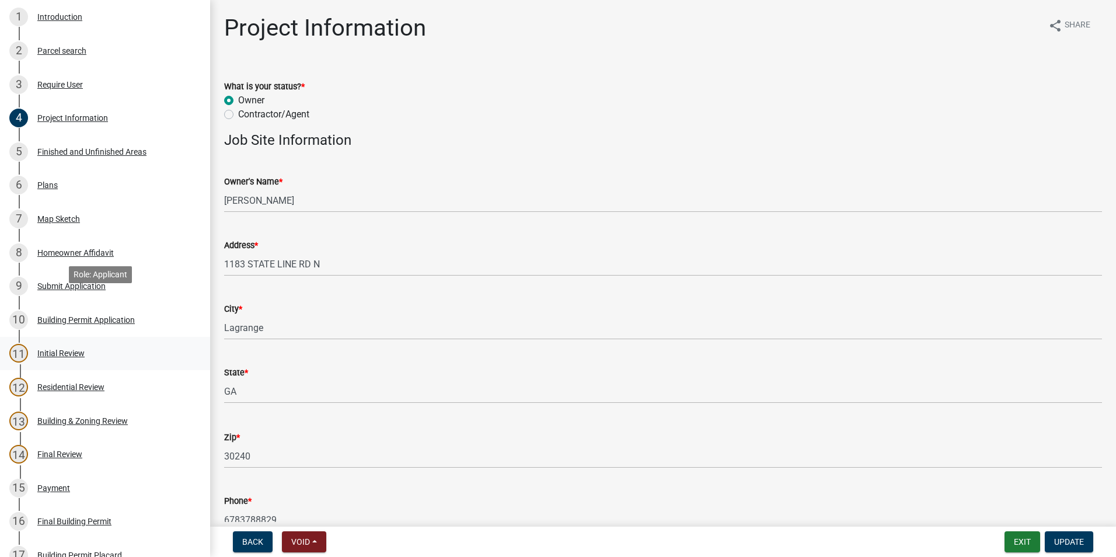
scroll to position [175, 0]
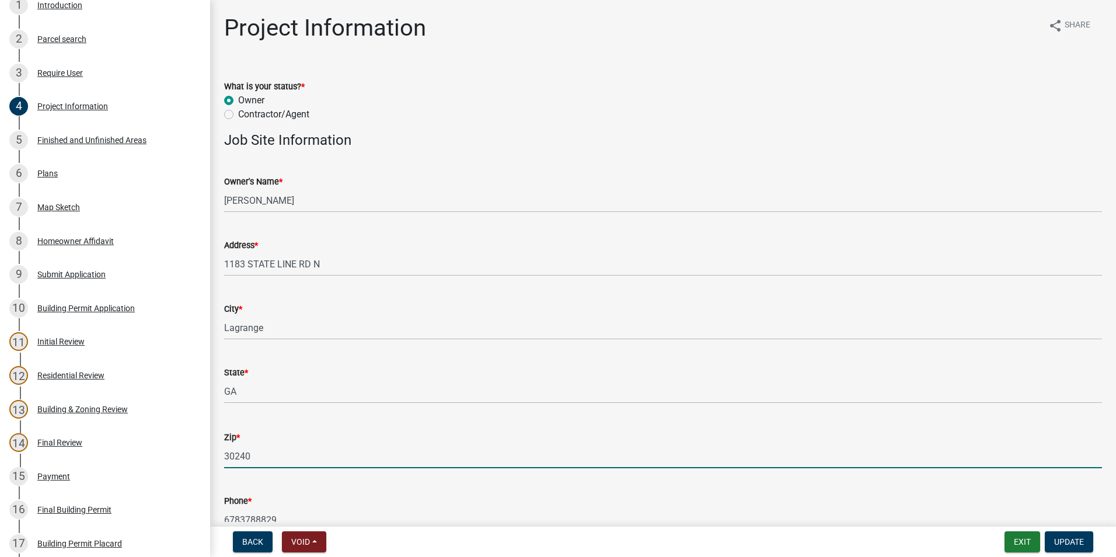
click at [651, 466] on input "30240" at bounding box center [663, 456] width 878 height 24
click at [534, 457] on input "30240" at bounding box center [663, 456] width 878 height 24
click at [1045, 547] on button "Update" at bounding box center [1069, 541] width 48 height 21
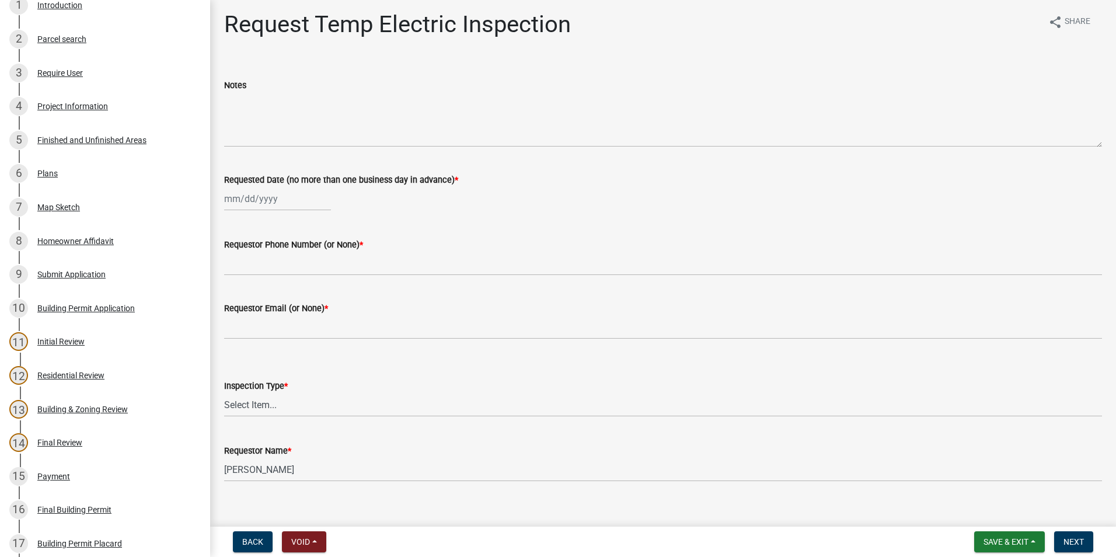
scroll to position [0, 0]
